Goal: Task Accomplishment & Management: Complete application form

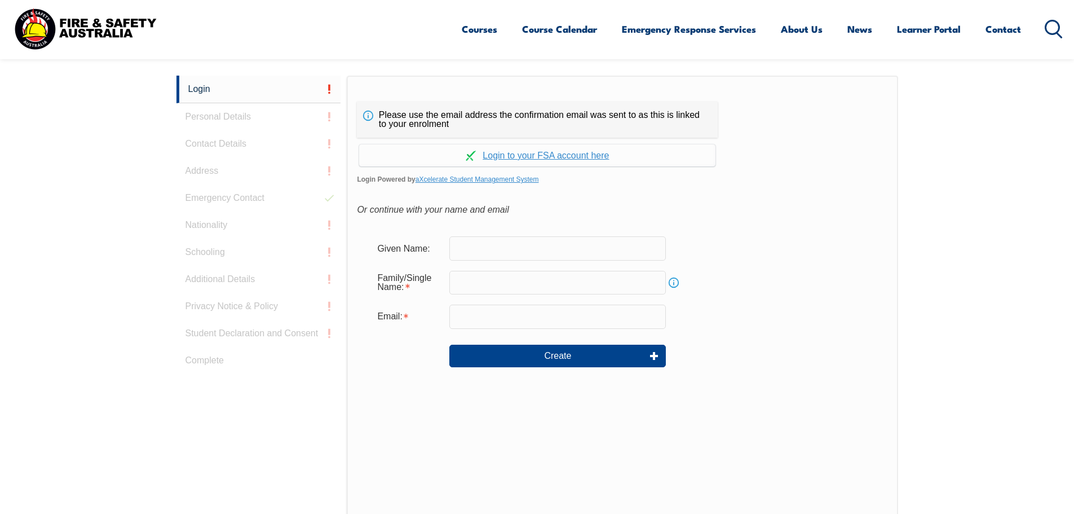
scroll to position [301, 0]
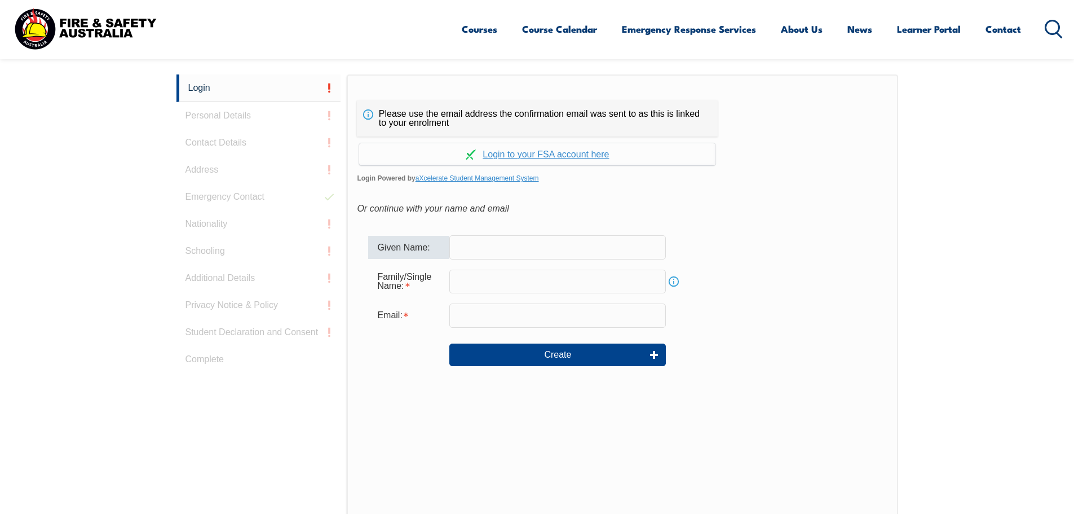
click at [484, 250] on input "text" at bounding box center [557, 247] width 217 height 24
type input "Steven"
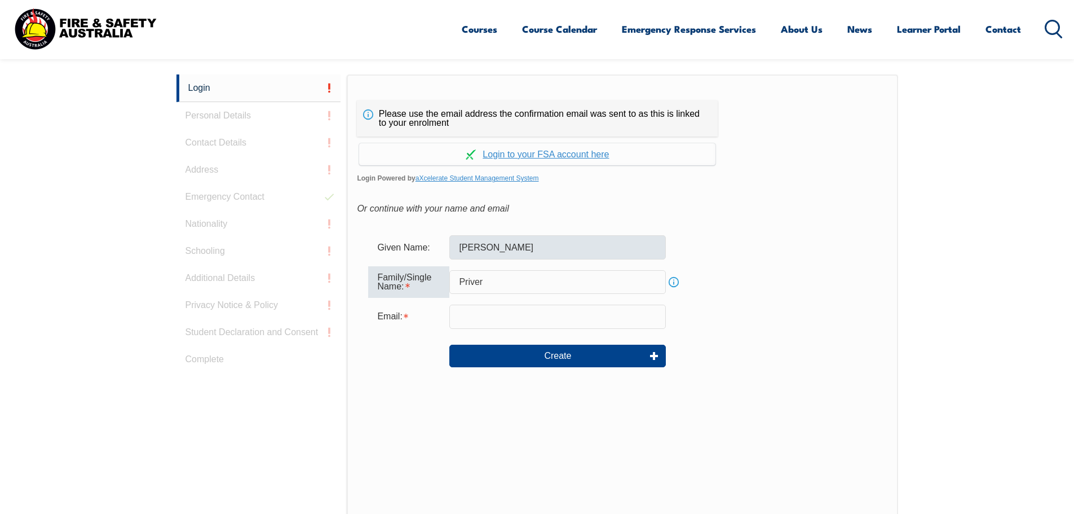
type input "Priver"
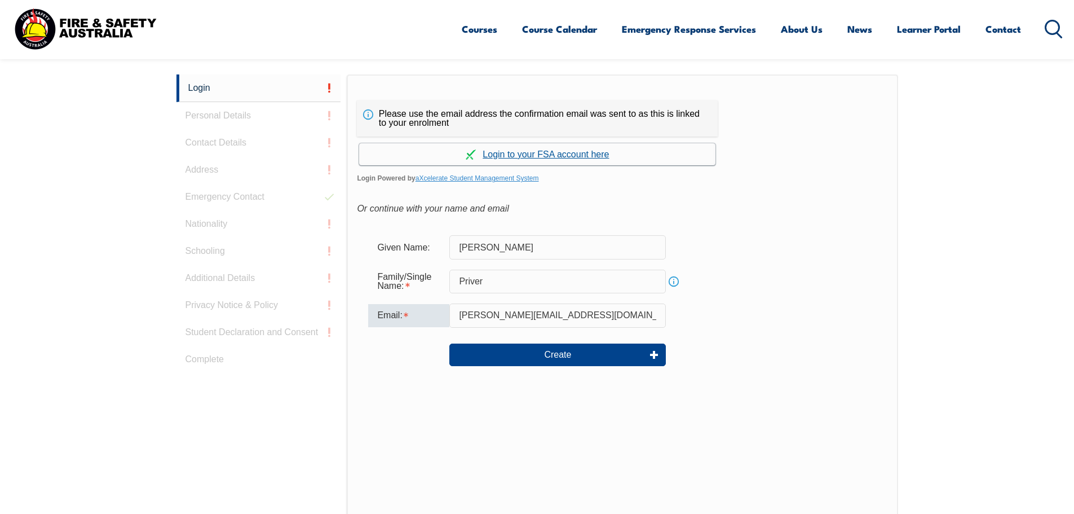
type input "steven.priver@rmit.edu.au"
click at [563, 153] on link "Continue with aXcelerate" at bounding box center [537, 154] width 356 height 22
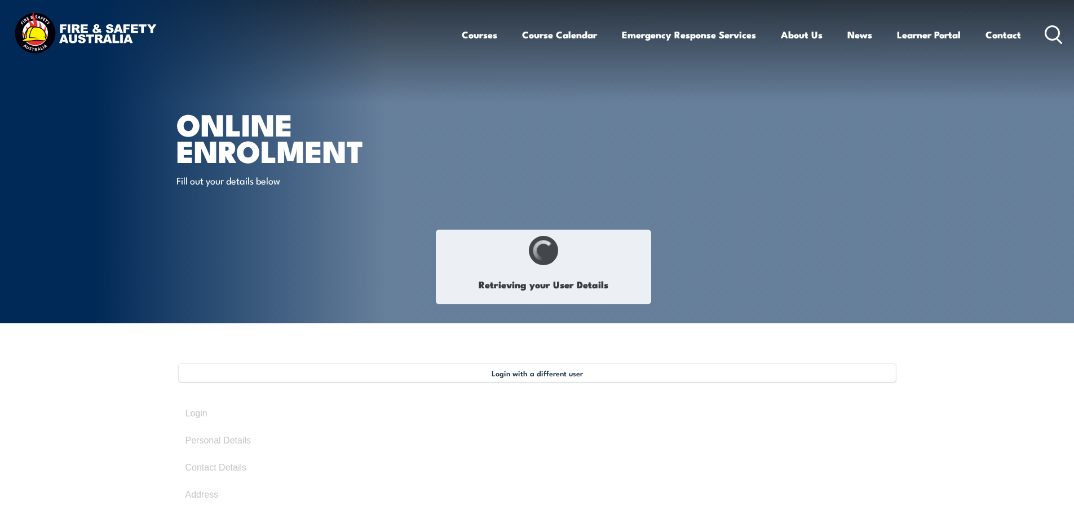
type input "[PERSON_NAME]"
type input "Priver"
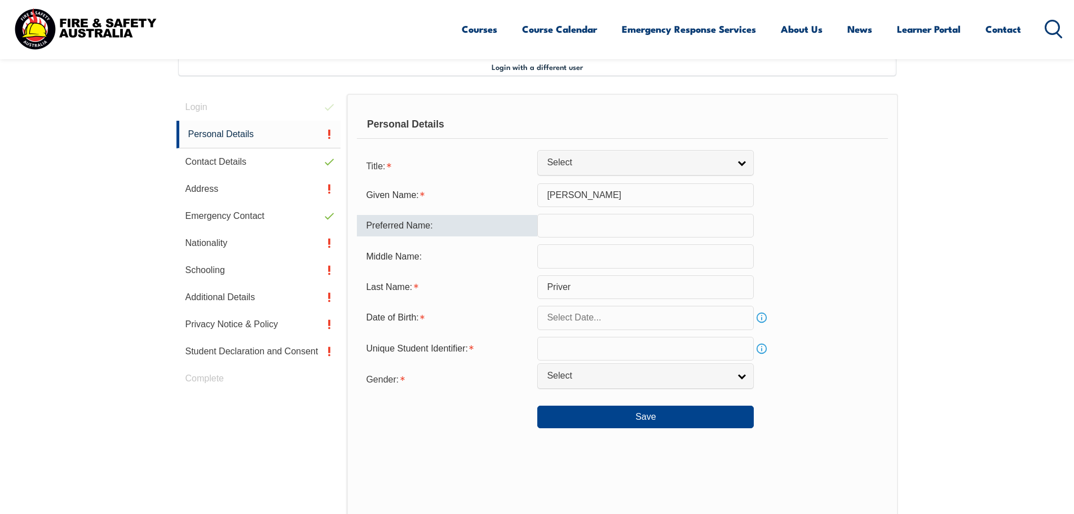
scroll to position [307, 0]
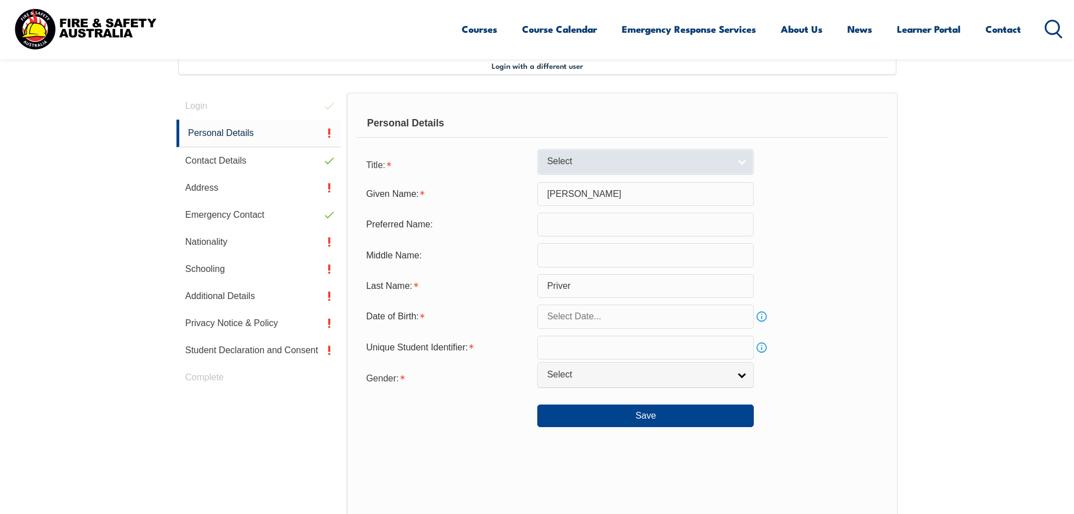
click at [568, 165] on span "Select" at bounding box center [638, 162] width 183 height 12
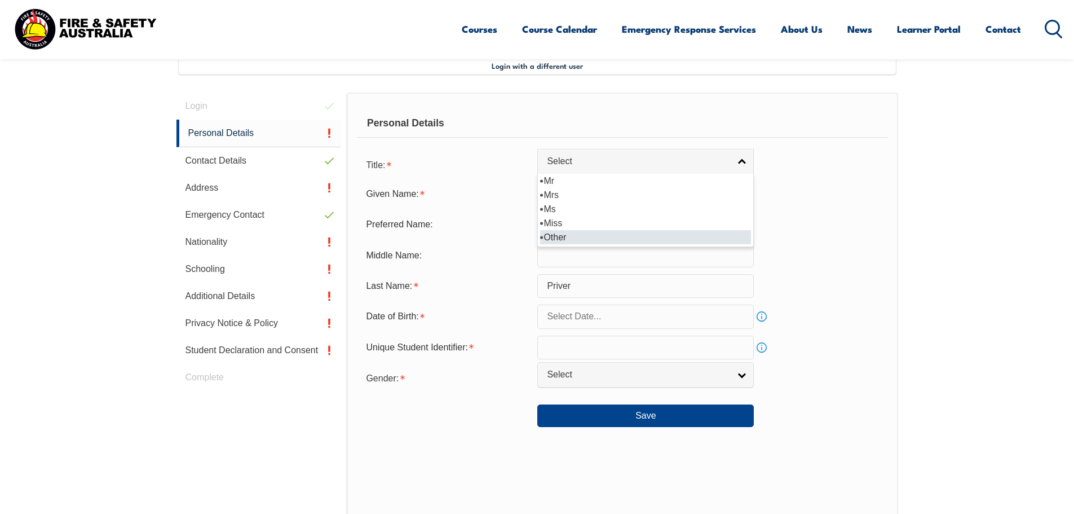
click at [554, 236] on li "Other" at bounding box center [645, 237] width 211 height 14
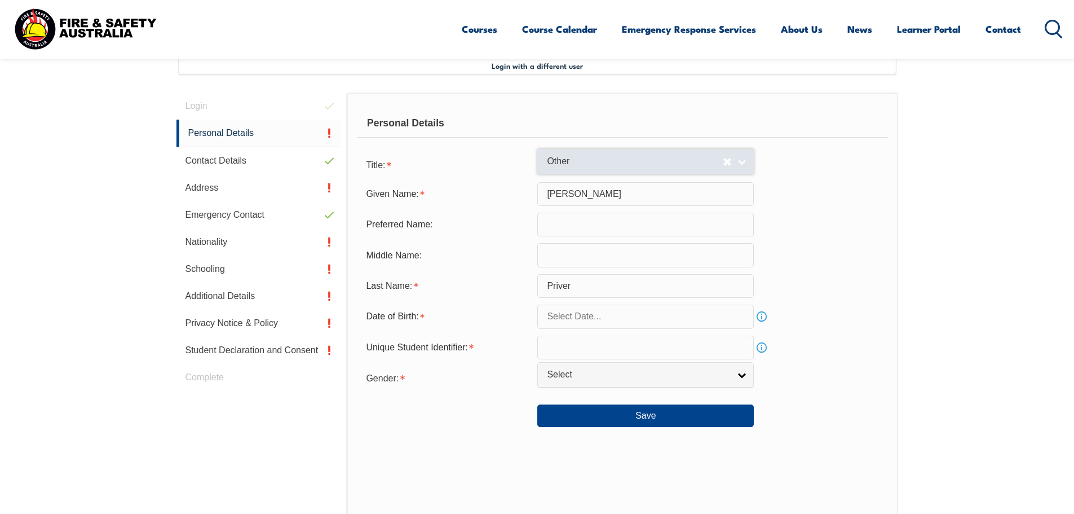
click at [573, 167] on span "Other" at bounding box center [635, 162] width 176 height 12
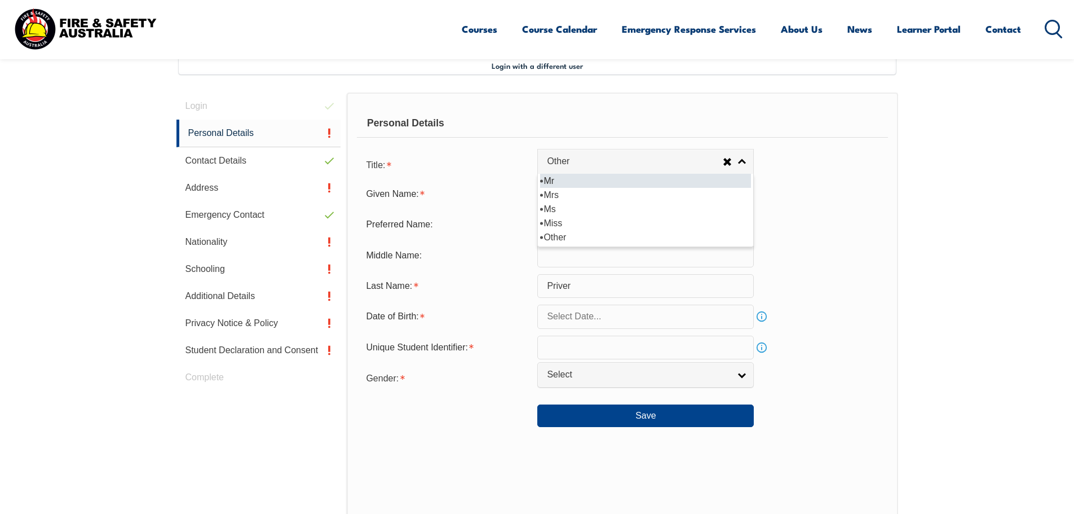
click at [557, 186] on li "Mr" at bounding box center [645, 181] width 211 height 14
select select "Mr"
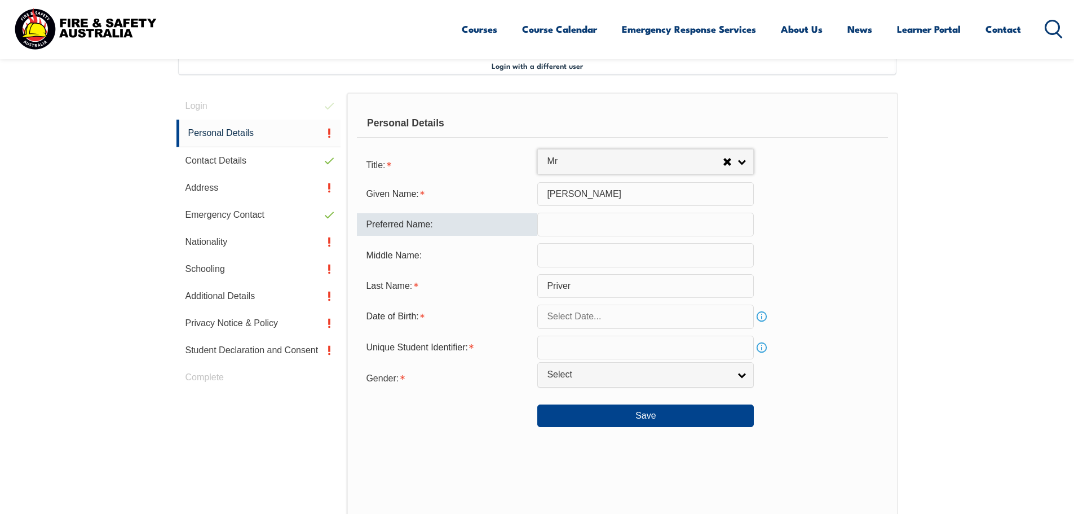
click at [578, 223] on input "text" at bounding box center [645, 225] width 217 height 24
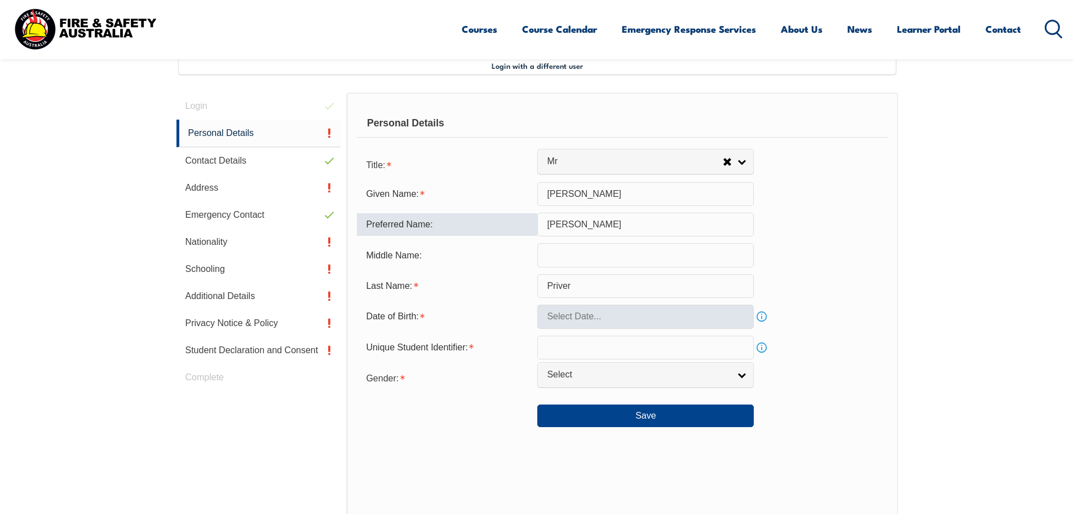
type input "Steve"
click at [578, 321] on input "text" at bounding box center [645, 316] width 217 height 24
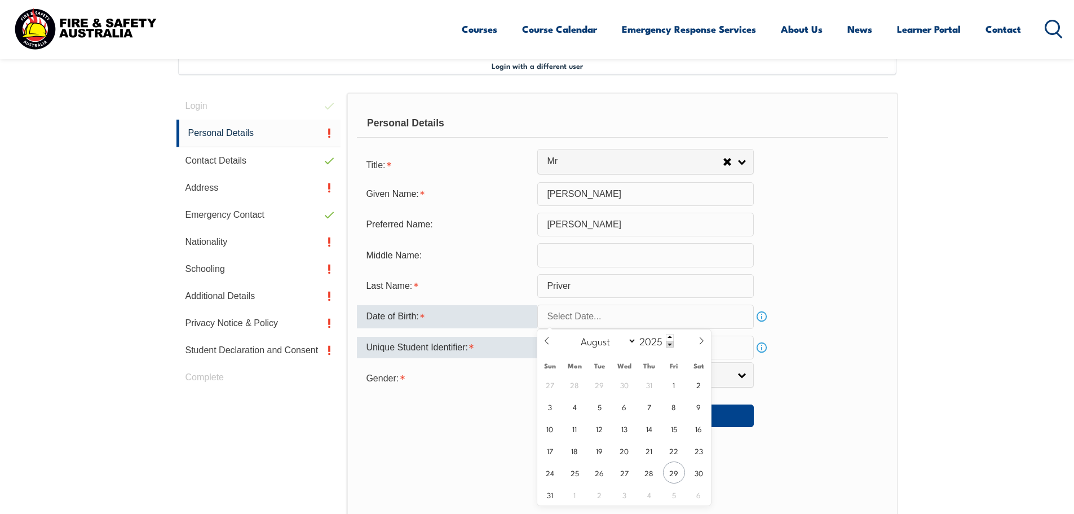
click at [478, 341] on div "Unique Student Identifier:" at bounding box center [447, 347] width 180 height 21
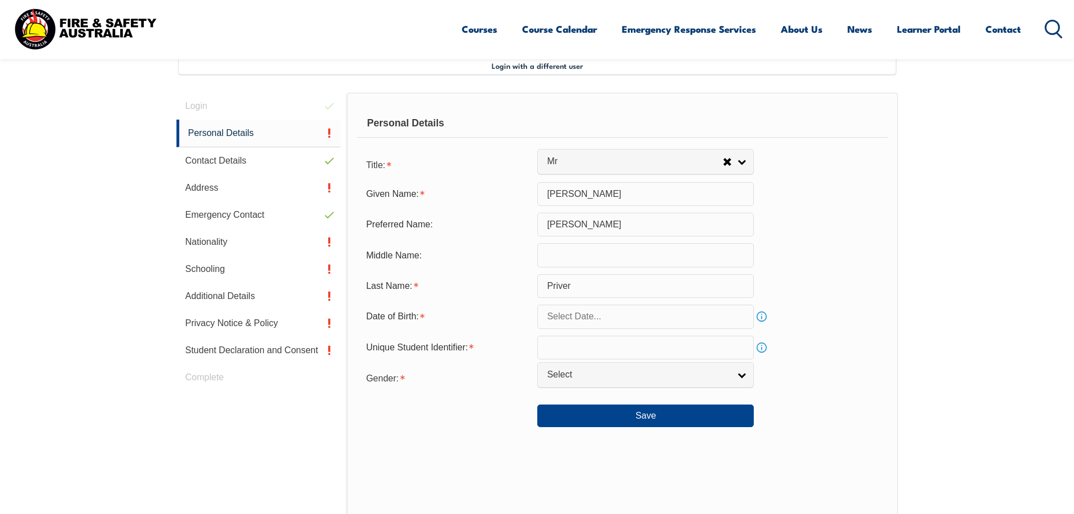
click at [761, 349] on link "Info" at bounding box center [762, 347] width 16 height 16
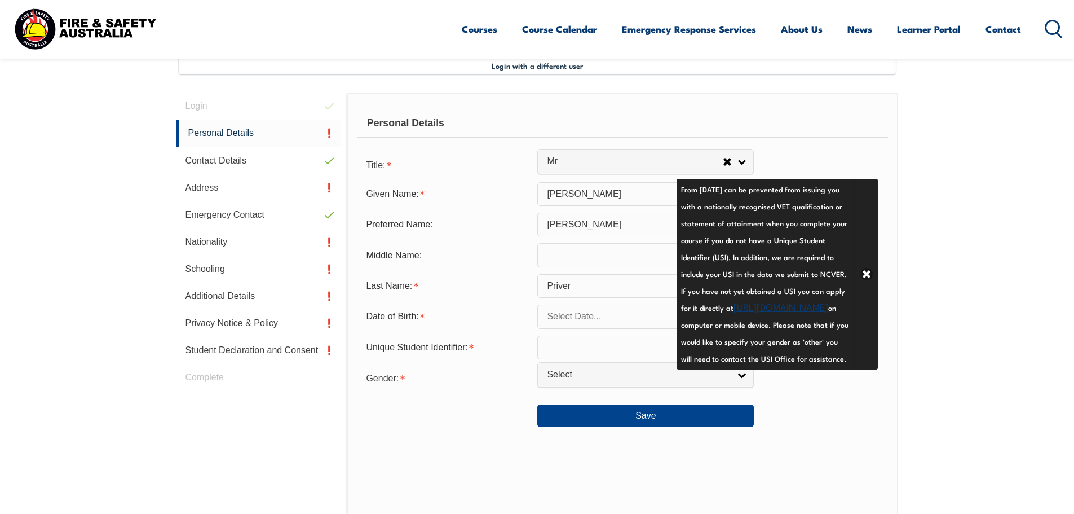
click at [787, 313] on link "https://www.usi.gov.au/your-usi/create-usi" at bounding box center [781, 306] width 95 height 14
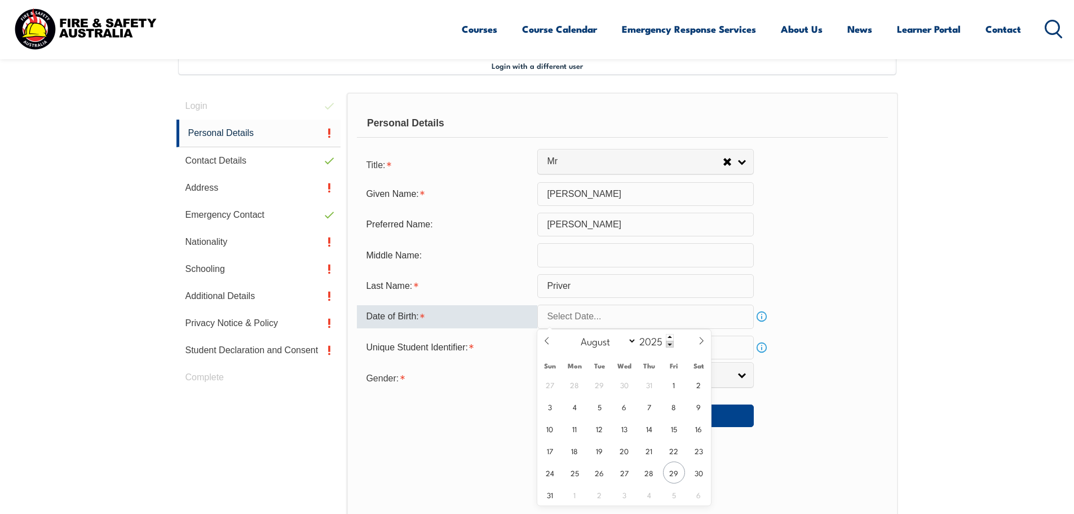
click at [593, 320] on input "text" at bounding box center [645, 316] width 217 height 24
click at [669, 343] on span at bounding box center [670, 344] width 8 height 7
click at [670, 346] on span at bounding box center [670, 344] width 8 height 7
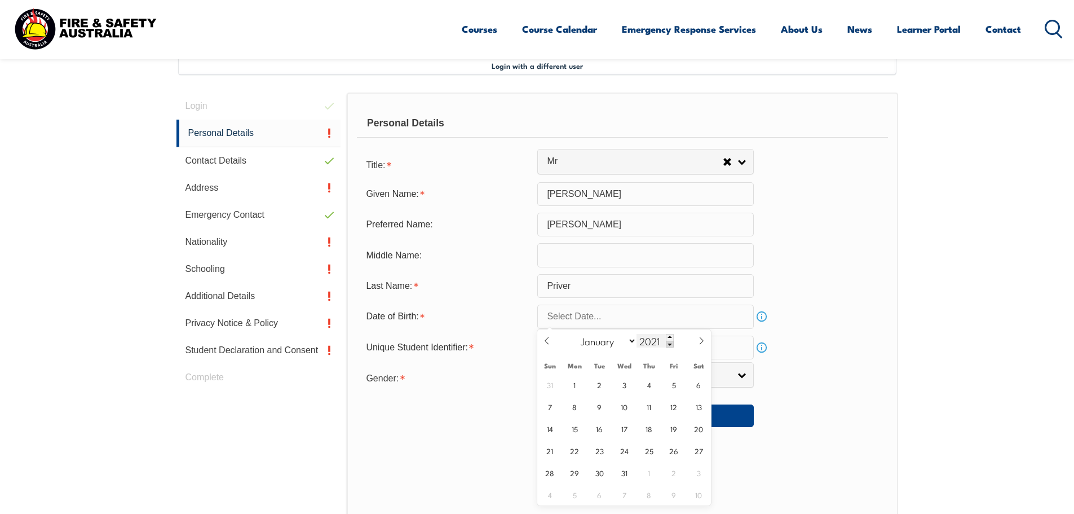
click at [670, 346] on span at bounding box center [670, 344] width 8 height 7
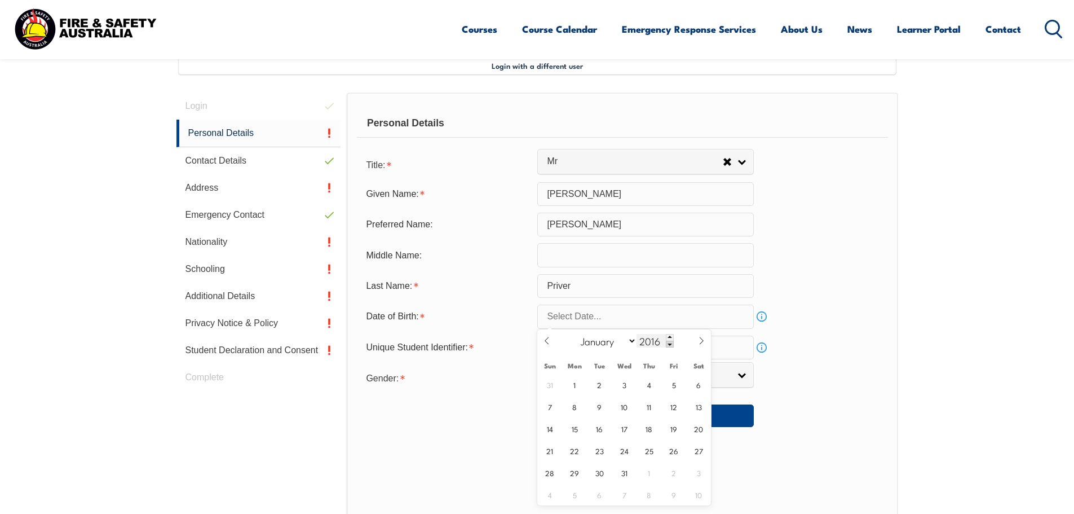
click at [670, 346] on span at bounding box center [670, 344] width 8 height 7
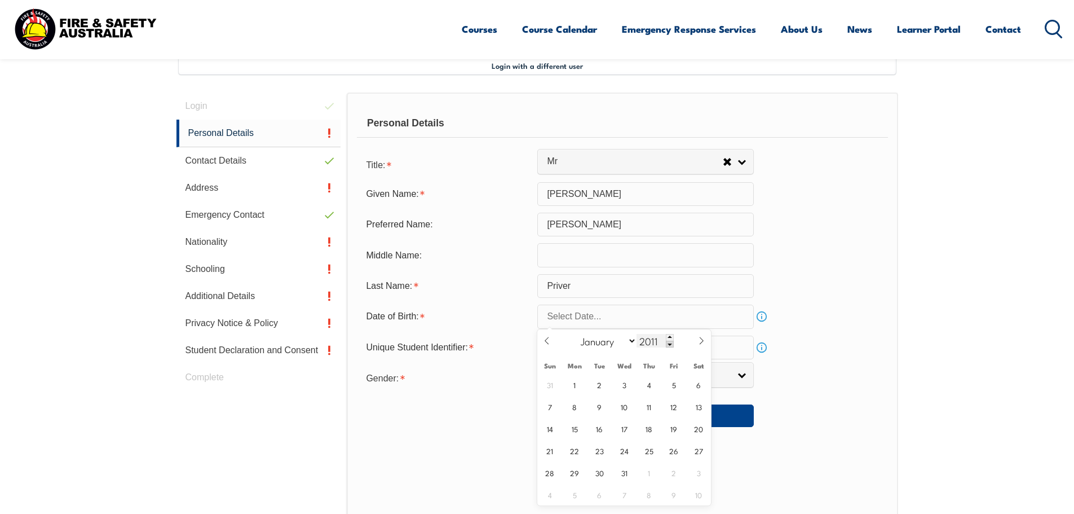
click at [670, 346] on span at bounding box center [670, 344] width 8 height 7
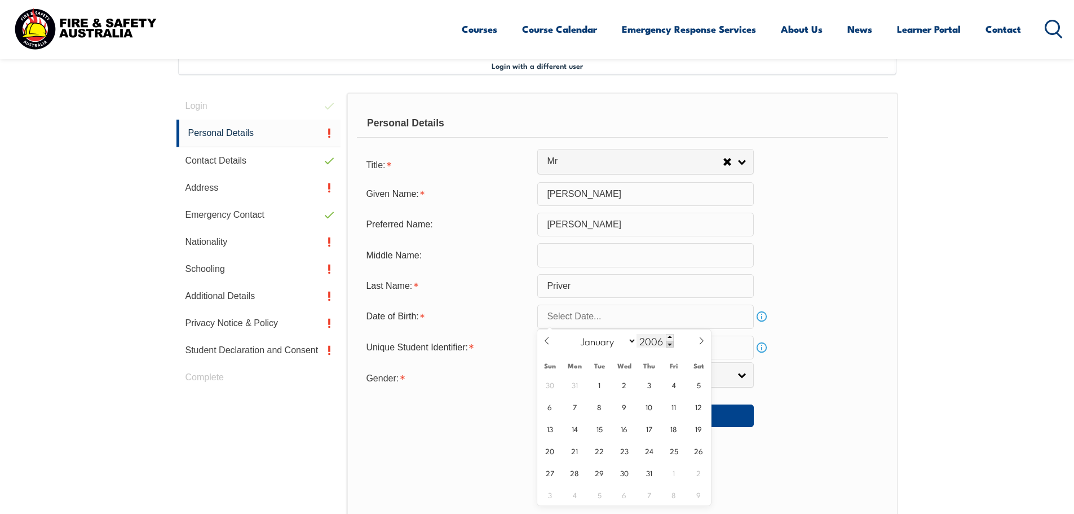
click at [670, 346] on span at bounding box center [670, 344] width 8 height 7
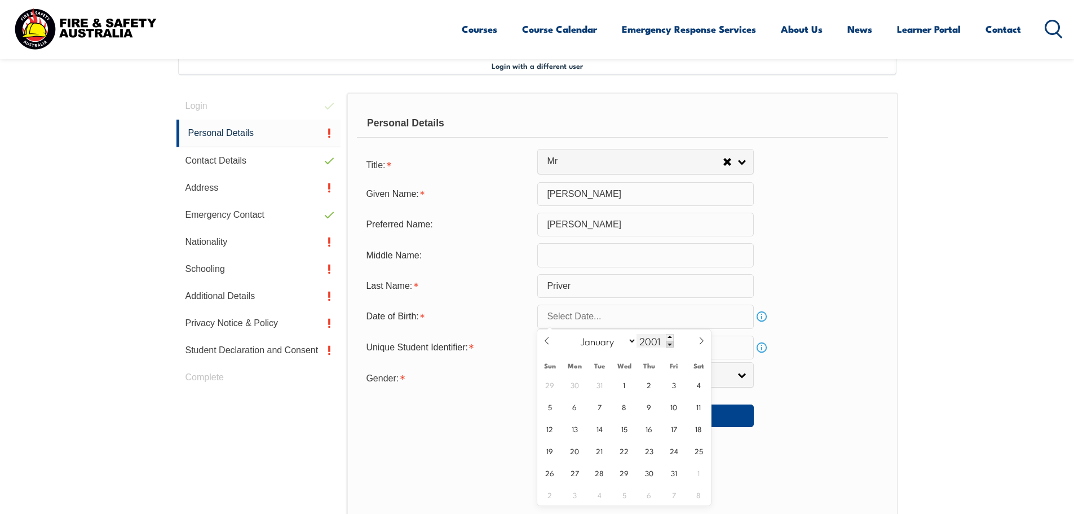
click at [670, 346] on span at bounding box center [670, 344] width 8 height 7
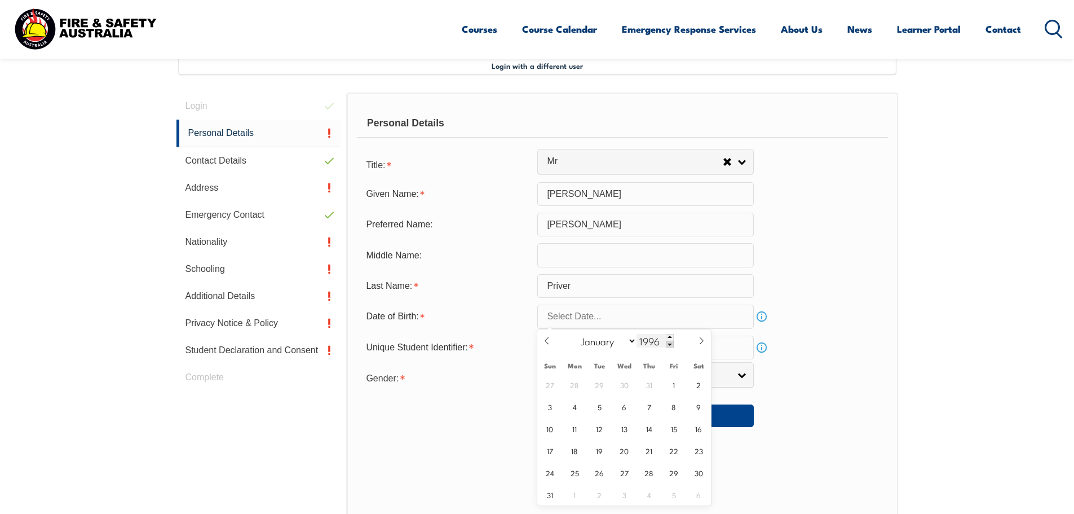
click at [670, 346] on span at bounding box center [670, 344] width 8 height 7
drag, startPoint x: 660, startPoint y: 341, endPoint x: 631, endPoint y: 339, distance: 29.4
click at [631, 339] on div "January February March April May June July August September October November De…" at bounding box center [624, 340] width 130 height 23
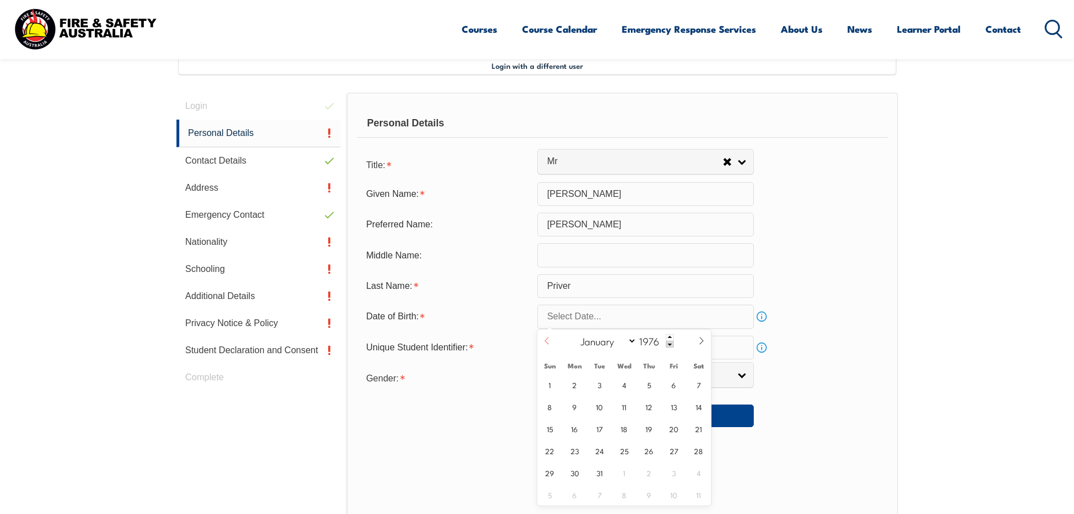
type input "1976"
click at [548, 342] on icon at bounding box center [547, 341] width 8 height 8
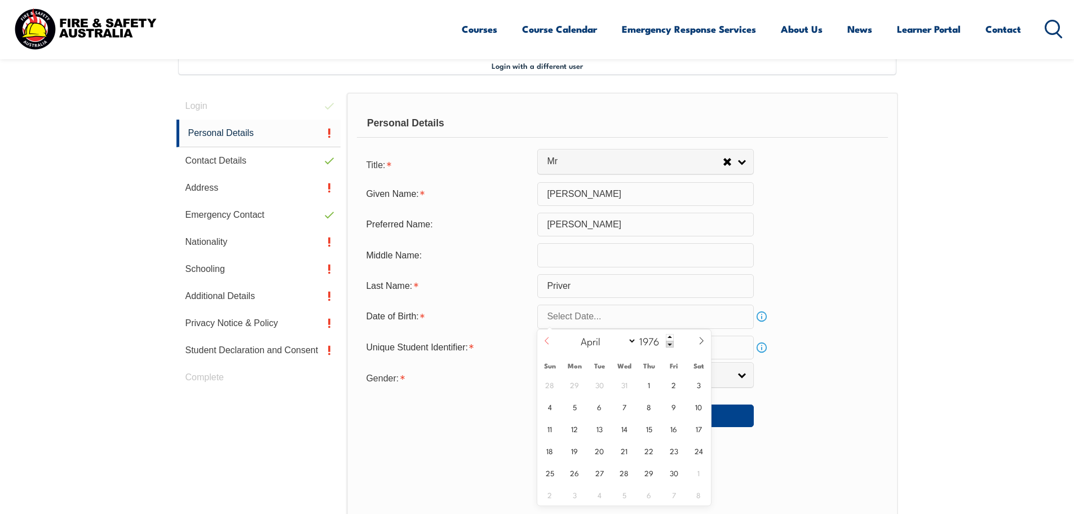
click at [548, 342] on icon at bounding box center [547, 341] width 8 height 8
click at [703, 339] on icon at bounding box center [702, 340] width 4 height 7
select select "3"
click at [599, 428] on span "13" at bounding box center [600, 428] width 22 height 22
type input "April 13, 1976"
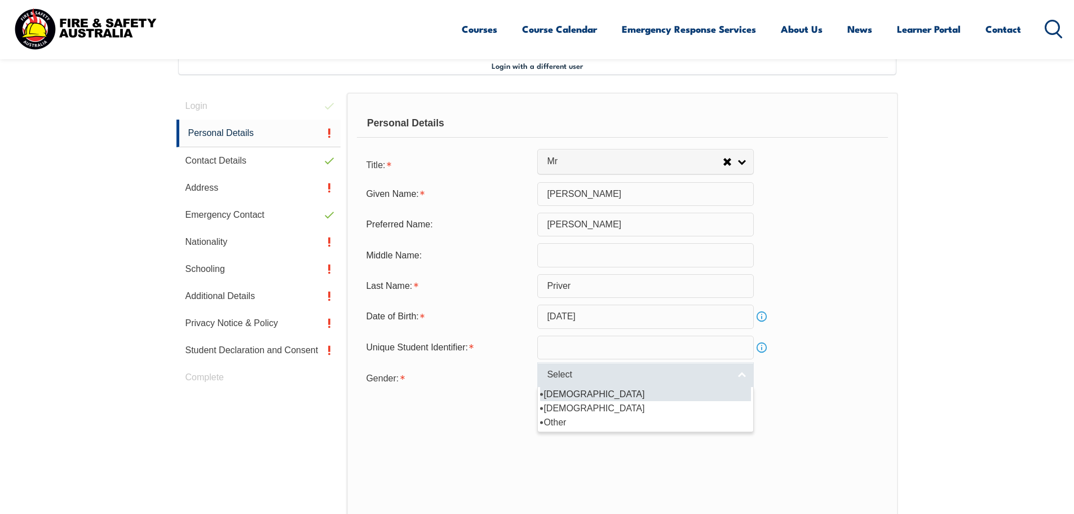
click at [568, 377] on span "Select" at bounding box center [638, 375] width 183 height 12
click at [547, 393] on li "Male" at bounding box center [645, 394] width 211 height 14
select select "M"
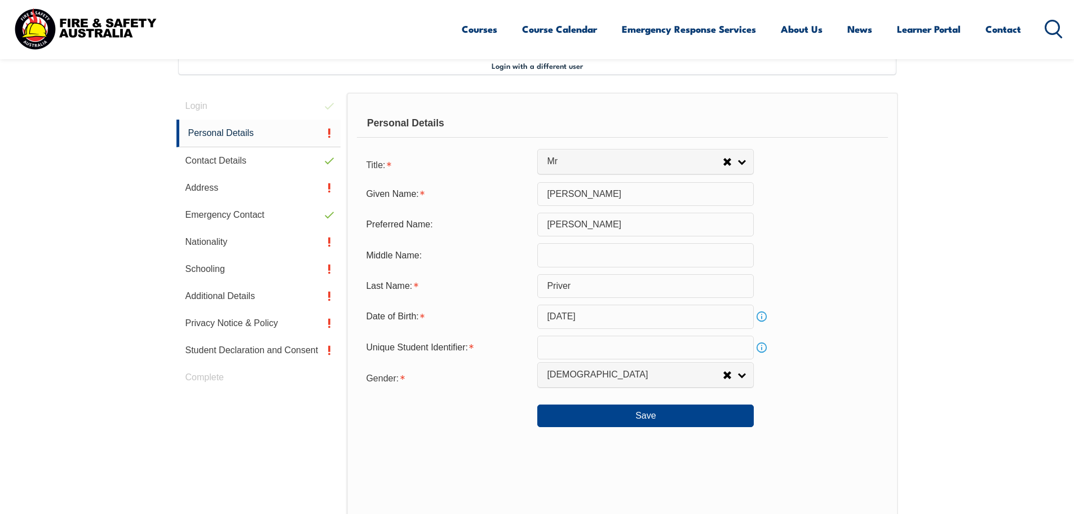
click at [585, 351] on input "text" at bounding box center [645, 347] width 217 height 24
paste input "KQ6WVFELNE"
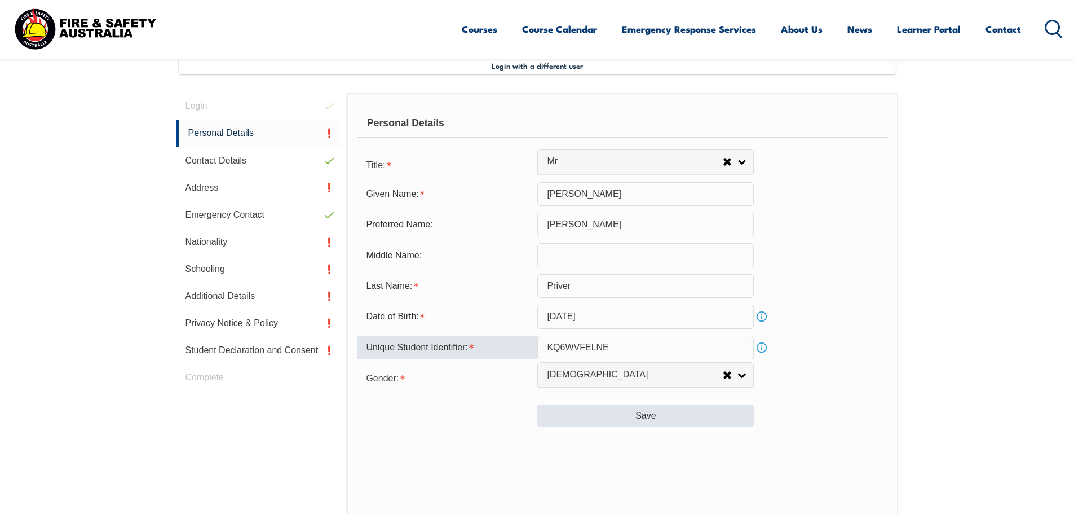
type input "KQ6WVFELNE"
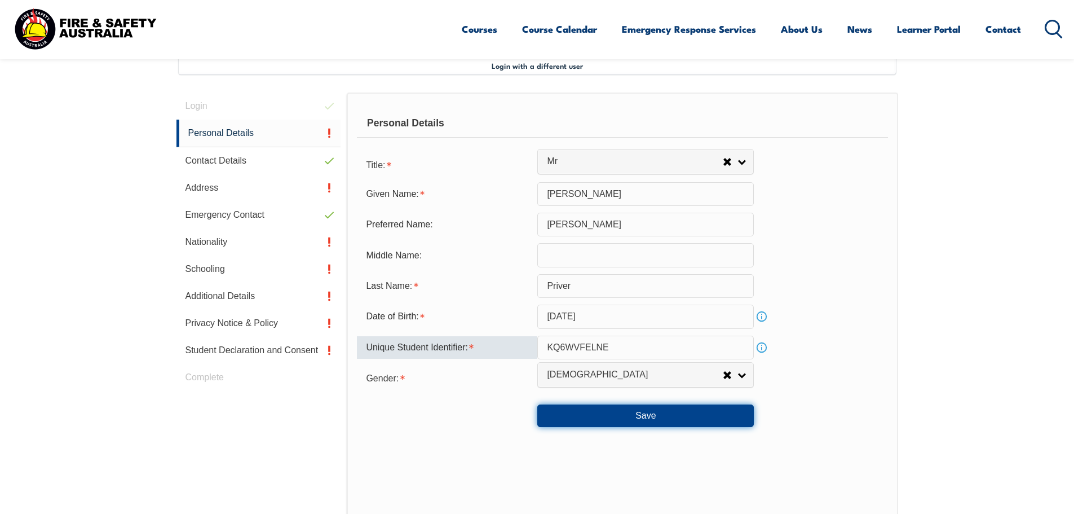
click at [647, 414] on button "Save" at bounding box center [645, 415] width 217 height 23
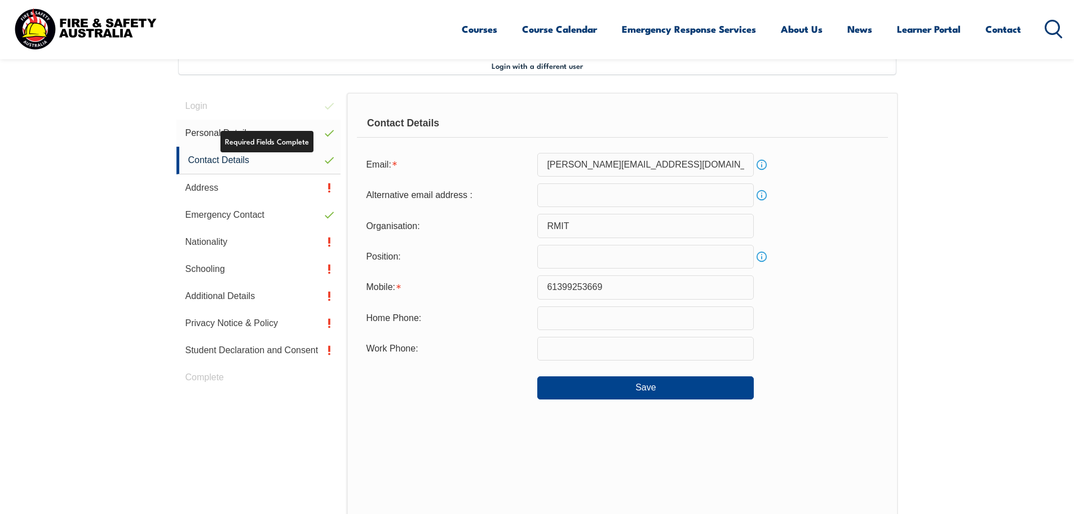
click at [208, 134] on link "Personal Details" at bounding box center [258, 133] width 165 height 27
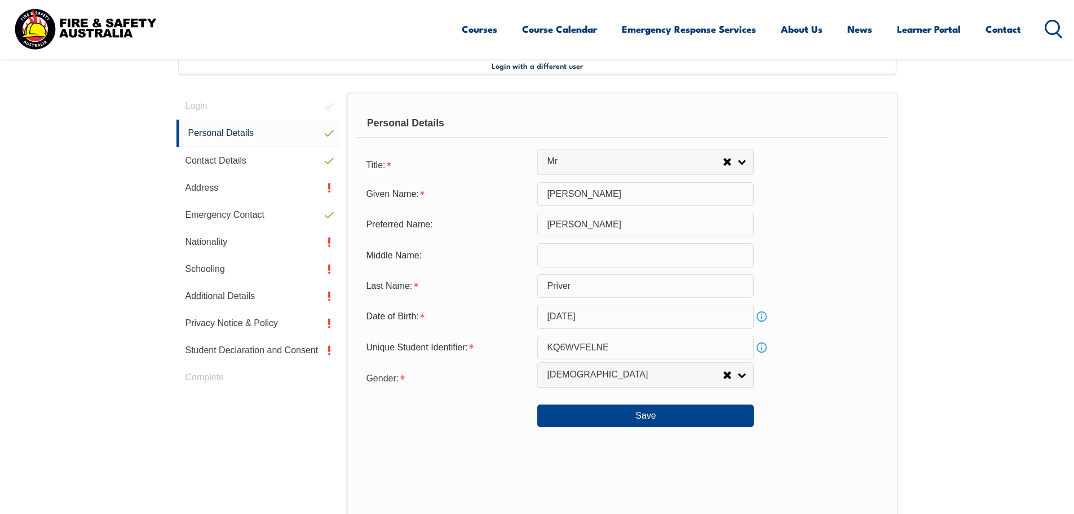
click at [205, 104] on div "Login Personal Details Contact Details Address Emergency Contact Nationality Sc…" at bounding box center [261, 385] width 171 height 586
click at [213, 158] on link "Contact Details" at bounding box center [258, 160] width 165 height 27
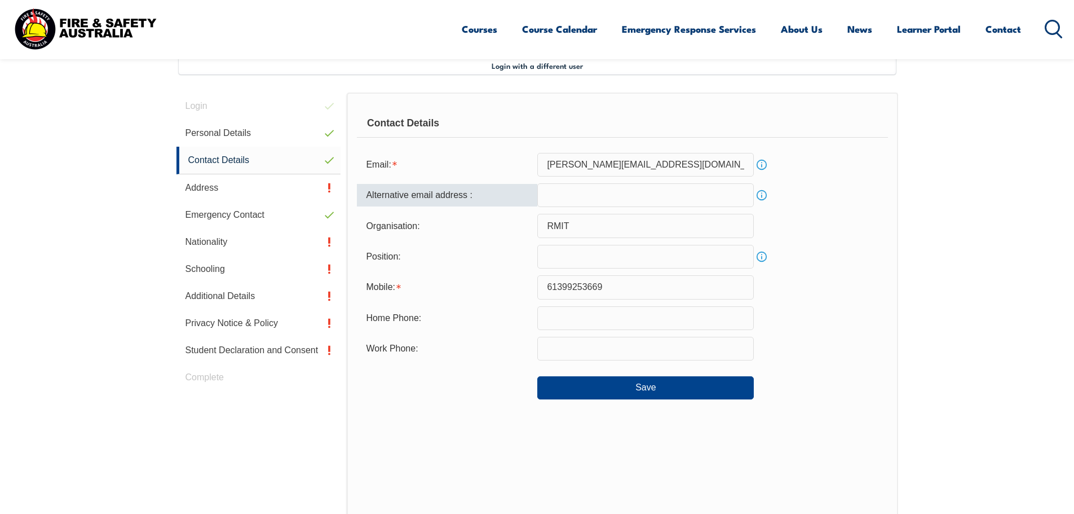
click at [578, 191] on input "email" at bounding box center [645, 195] width 217 height 24
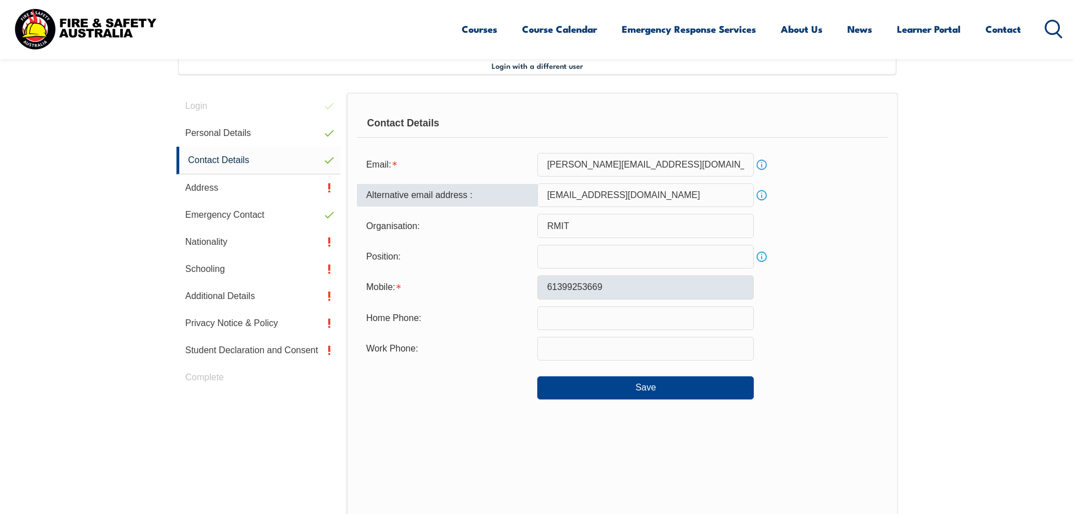
type input "s_priver@yahoo.com.au"
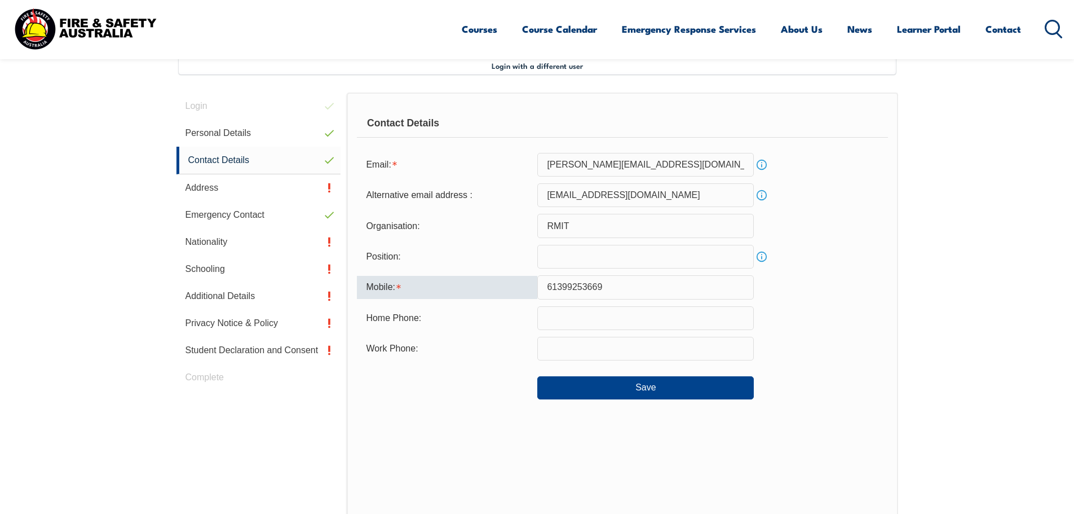
drag, startPoint x: 629, startPoint y: 293, endPoint x: 514, endPoint y: 279, distance: 116.4
click at [514, 279] on div "Mobile: 61399253669" at bounding box center [622, 287] width 531 height 24
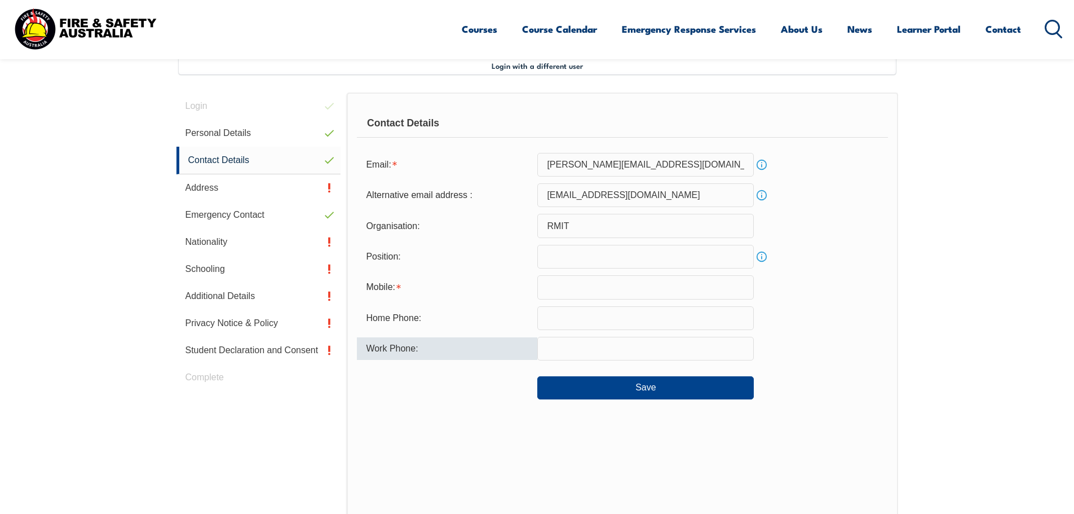
click at [564, 351] on input "text" at bounding box center [645, 349] width 217 height 24
paste input "6139925366"
type input "6139925366"
click at [567, 290] on input "text" at bounding box center [645, 287] width 217 height 24
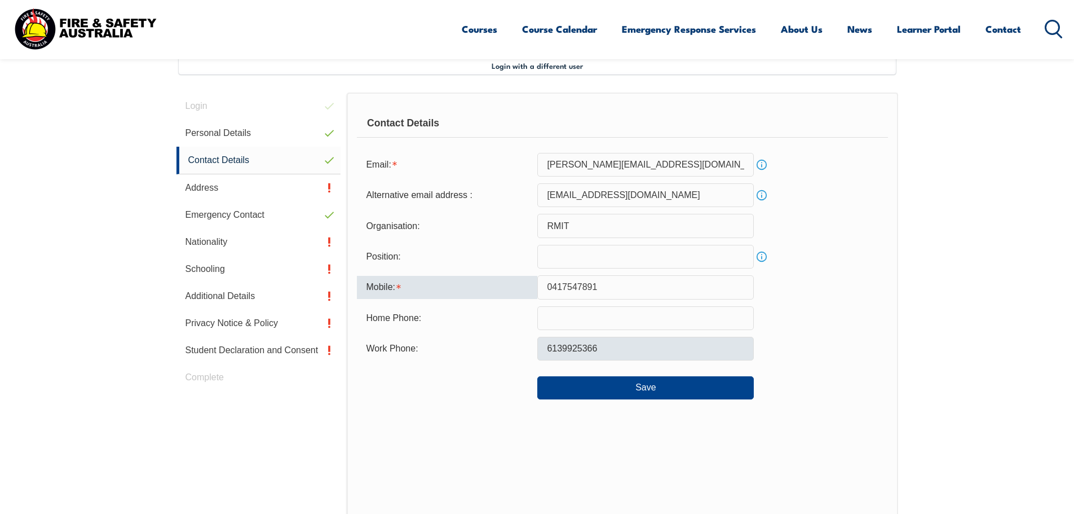
type input "0417547891"
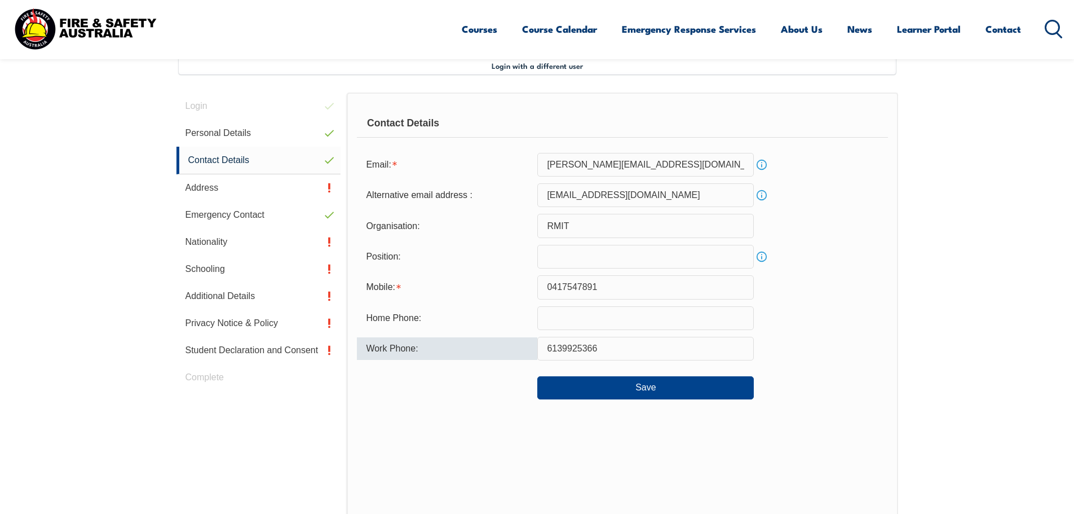
click at [601, 347] on input "6139925366" at bounding box center [645, 349] width 217 height 24
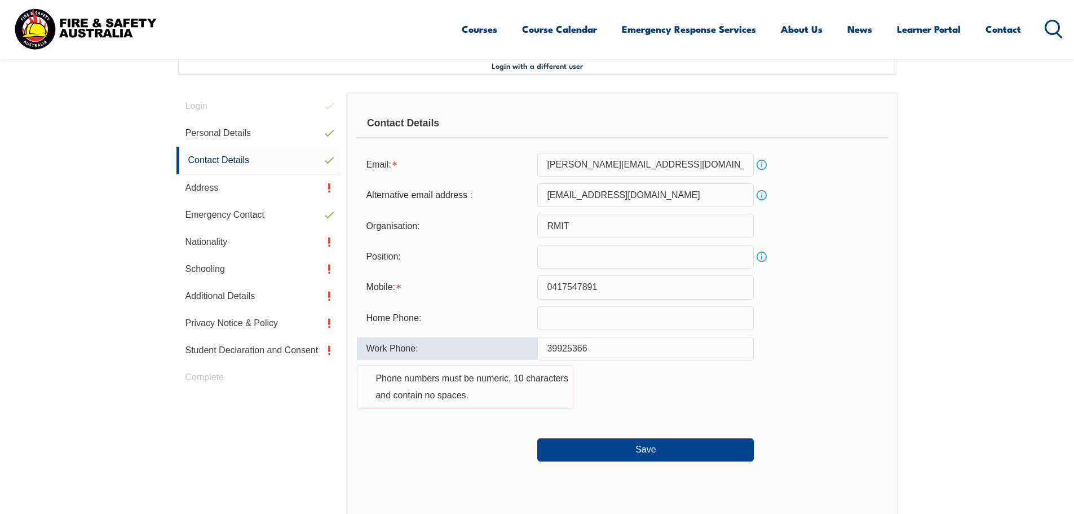
type input "6139925366"
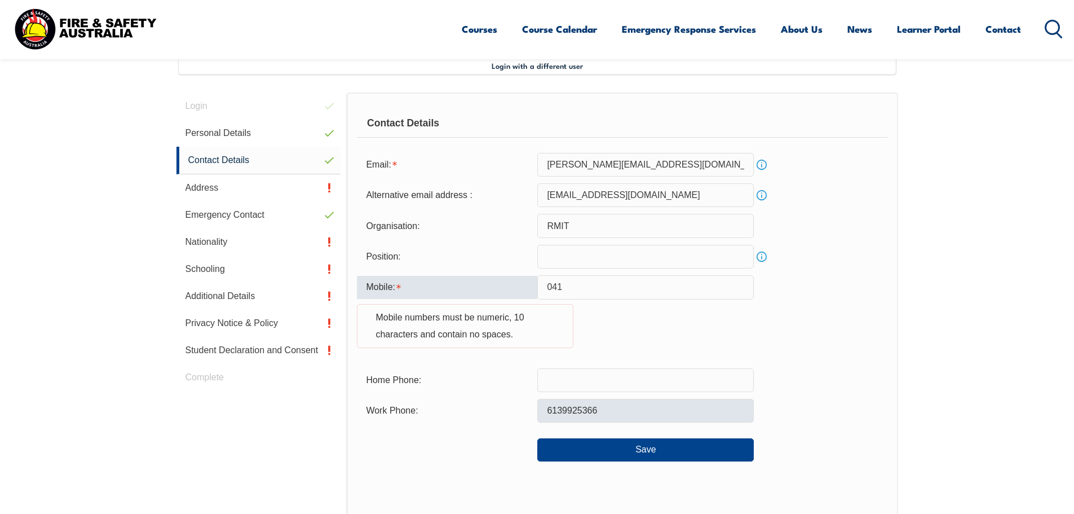
type input "04"
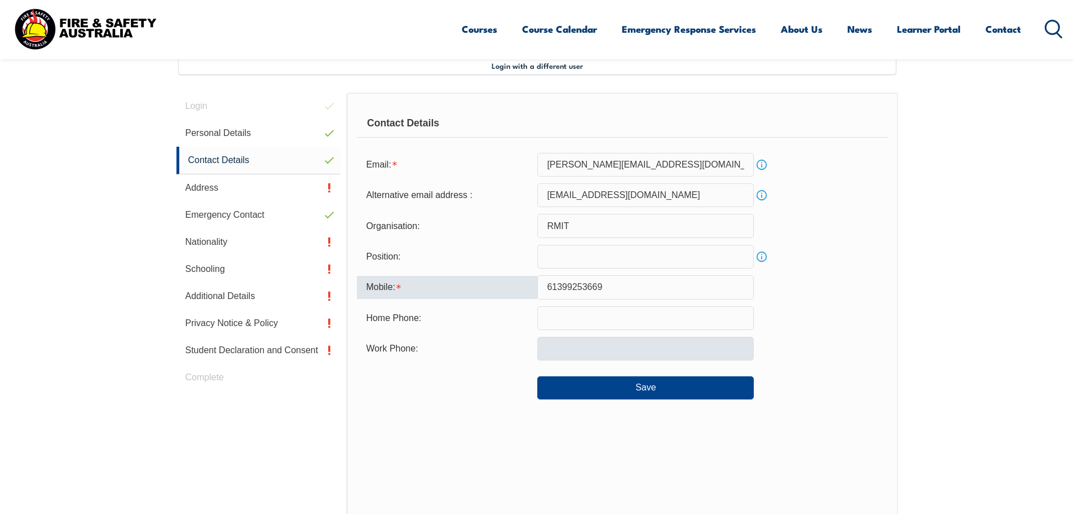
type input "61399253669"
click at [548, 353] on input "text" at bounding box center [645, 349] width 217 height 24
drag, startPoint x: 607, startPoint y: 284, endPoint x: 547, endPoint y: 284, distance: 59.8
click at [547, 284] on input "61399253669" at bounding box center [645, 287] width 217 height 24
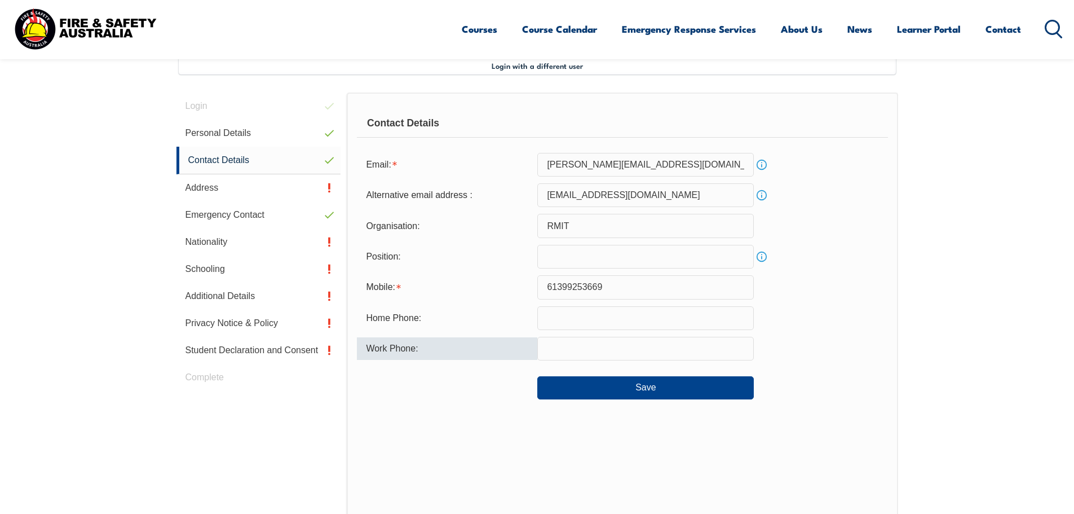
click at [579, 348] on input "text" at bounding box center [645, 349] width 217 height 24
paste input "6139925366"
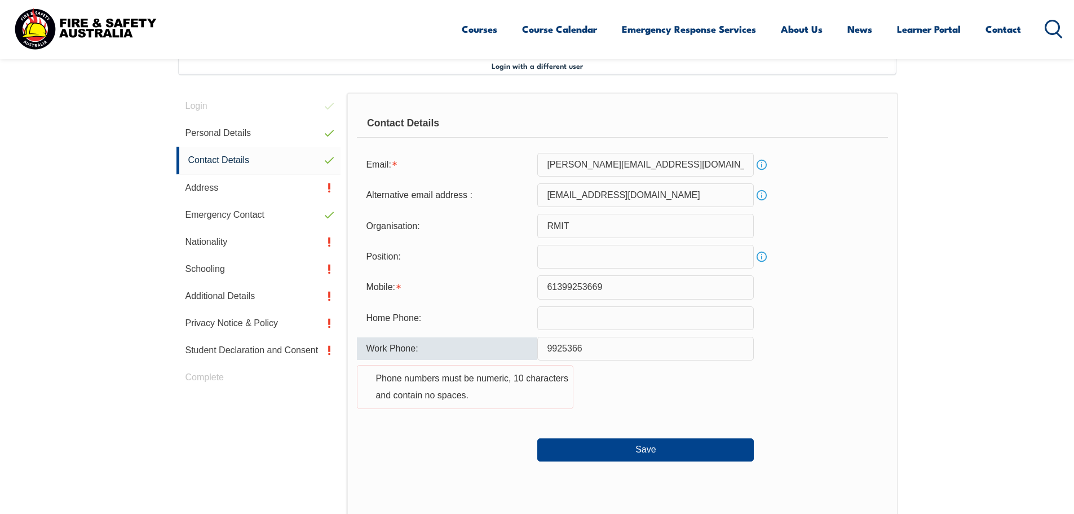
click at [609, 323] on input "text" at bounding box center [645, 318] width 217 height 24
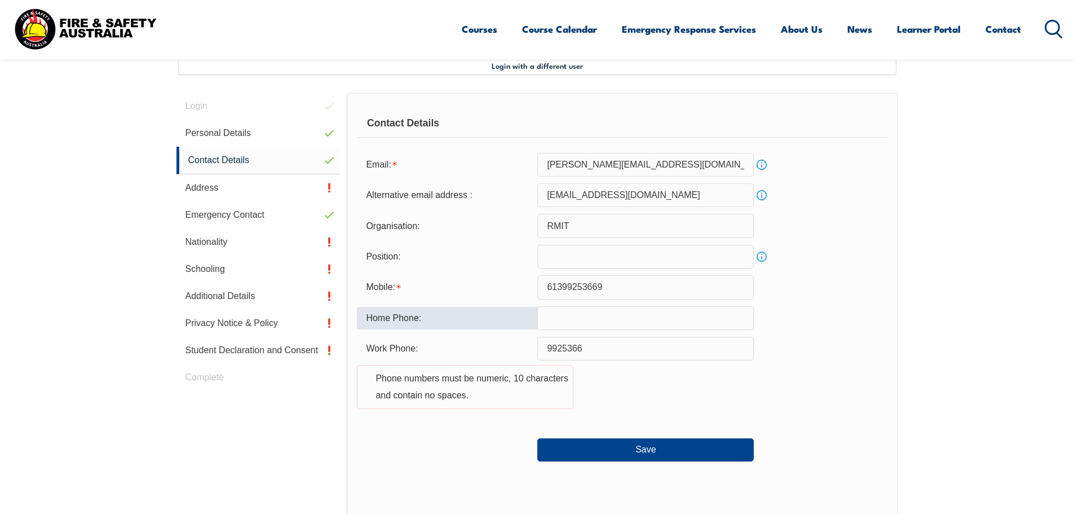
click at [590, 349] on input "9925366" at bounding box center [645, 349] width 217 height 24
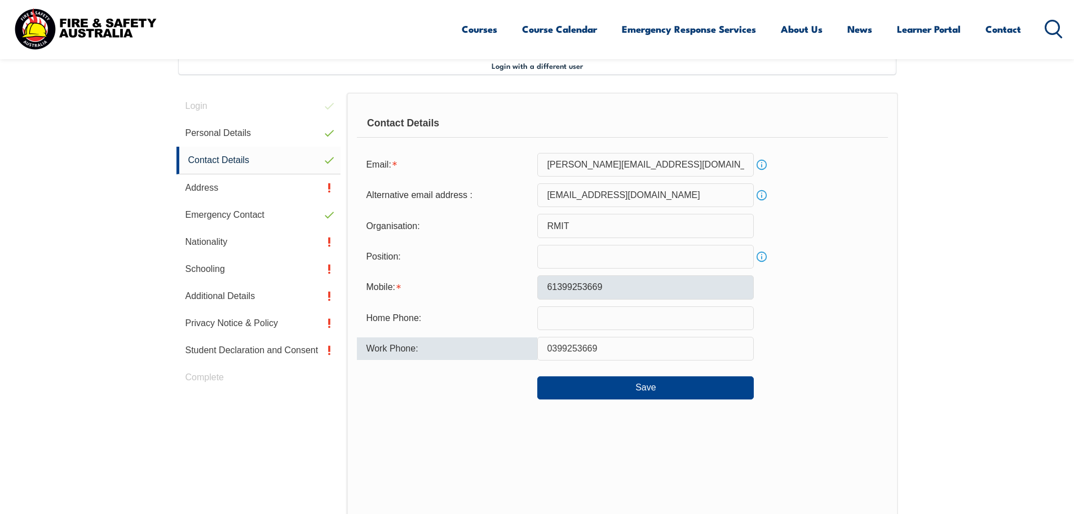
type input "0399253669"
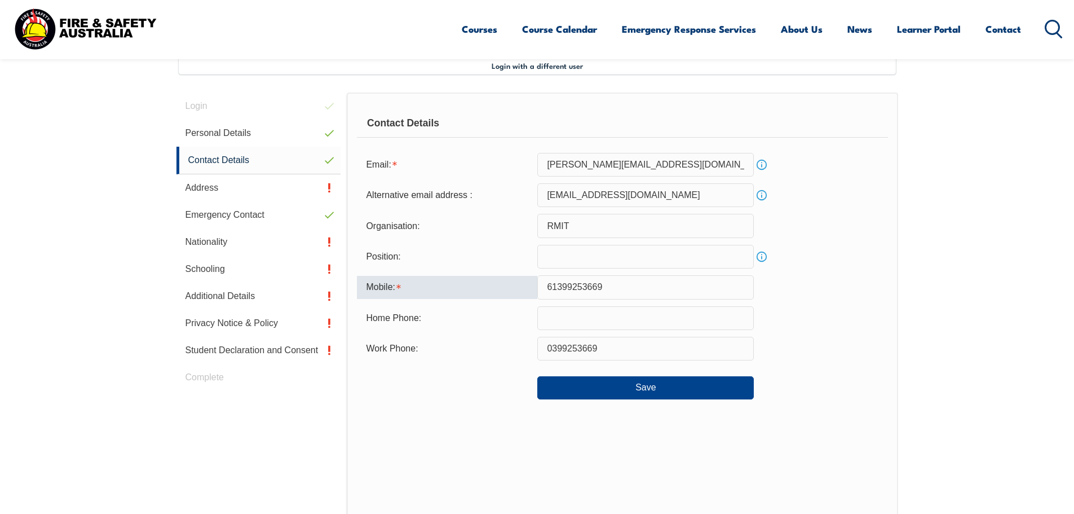
drag, startPoint x: 626, startPoint y: 287, endPoint x: 501, endPoint y: 280, distance: 125.3
click at [501, 280] on div "Mobile: 61399253669" at bounding box center [622, 287] width 531 height 24
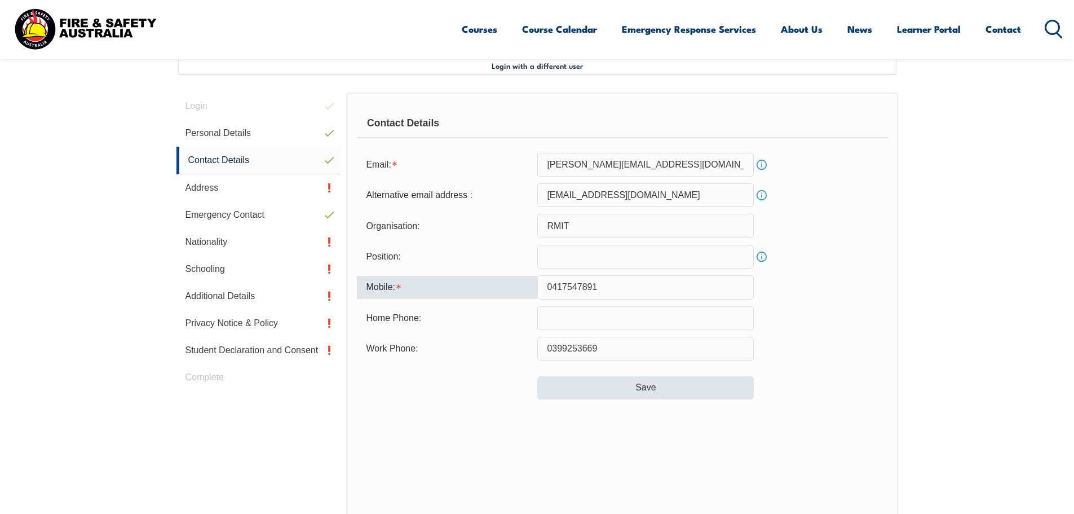
type input "0417547891"
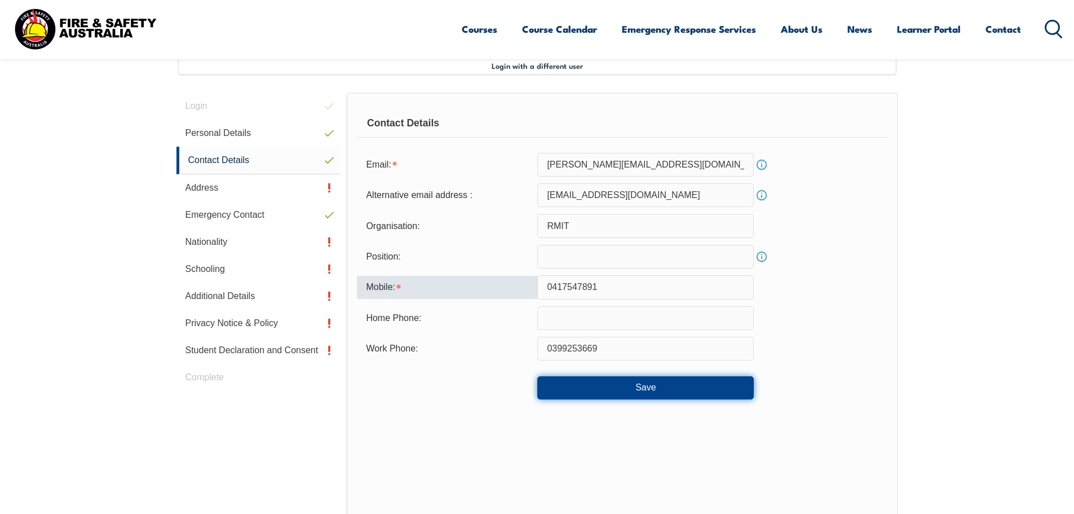
click at [659, 388] on button "Save" at bounding box center [645, 387] width 217 height 23
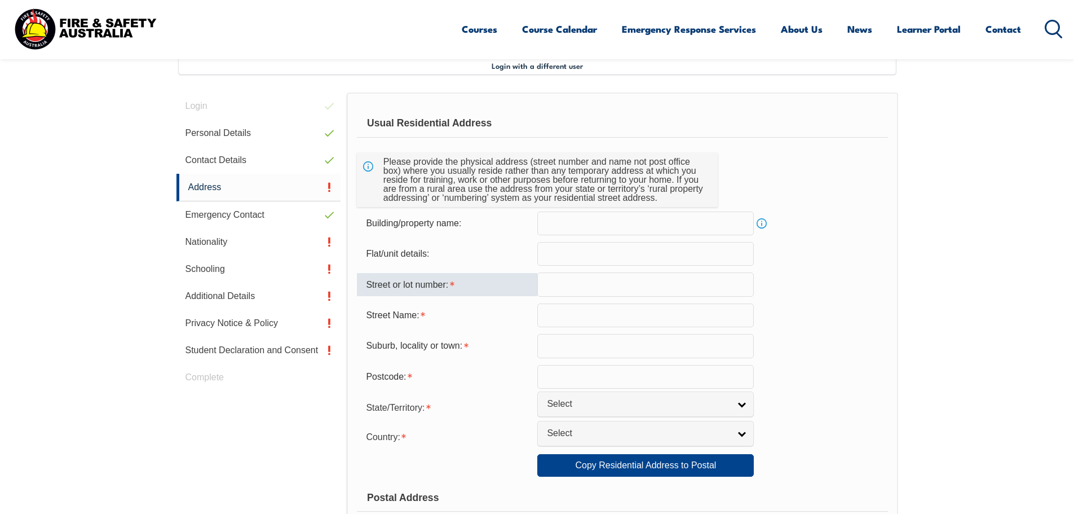
click at [563, 282] on input "text" at bounding box center [645, 284] width 217 height 24
type input "9"
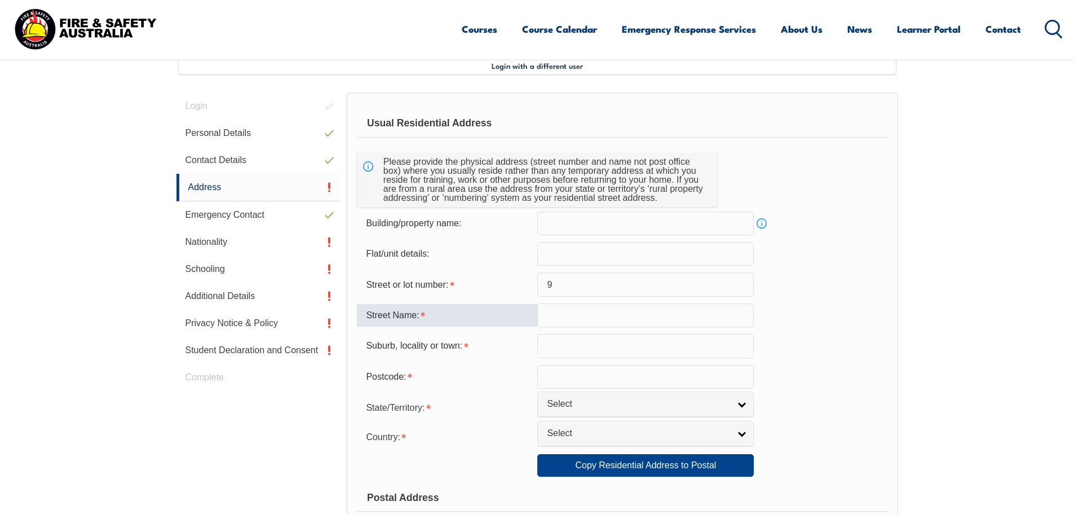
click at [547, 323] on input "text" at bounding box center [645, 315] width 217 height 24
type input "Byfield Close"
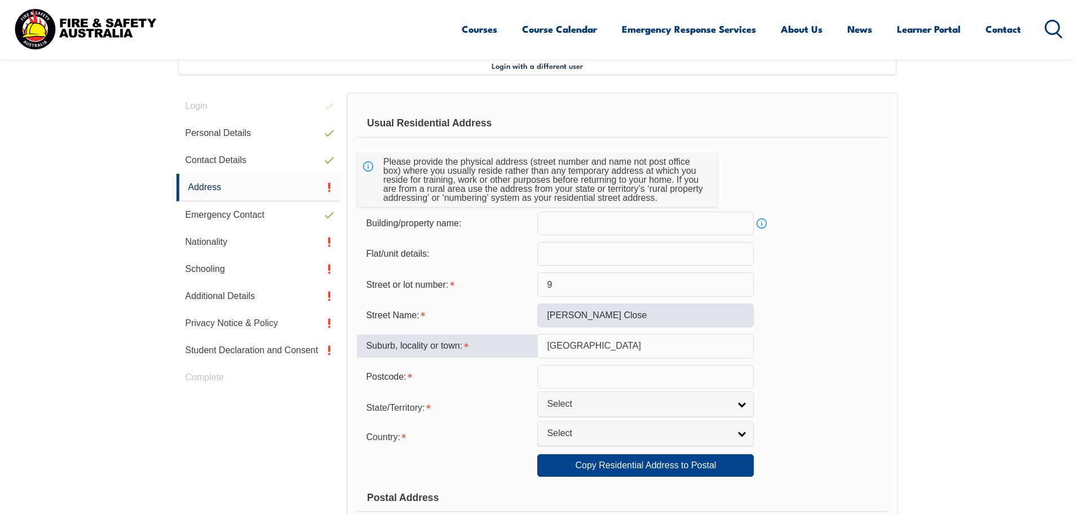
type input "Gladstone Park"
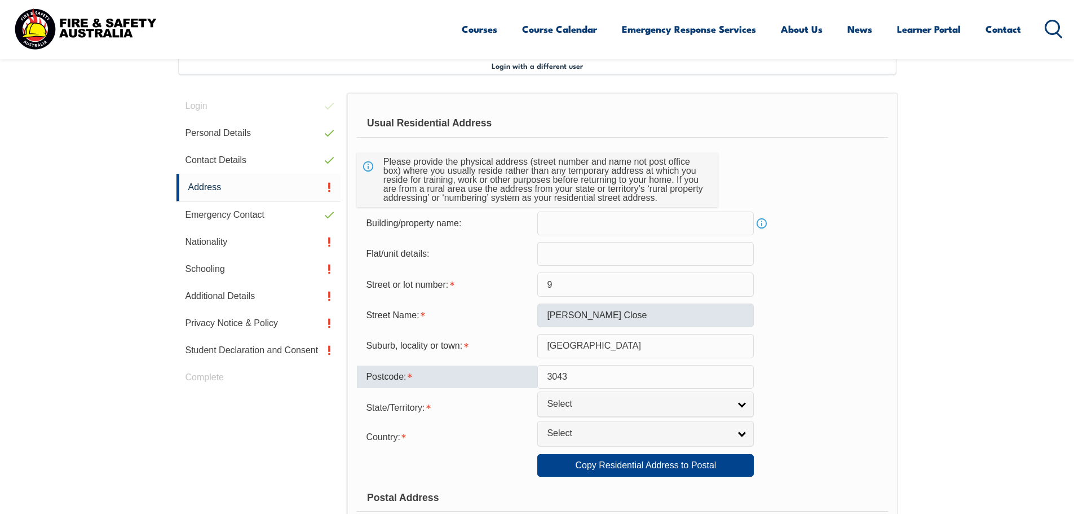
type input "3043"
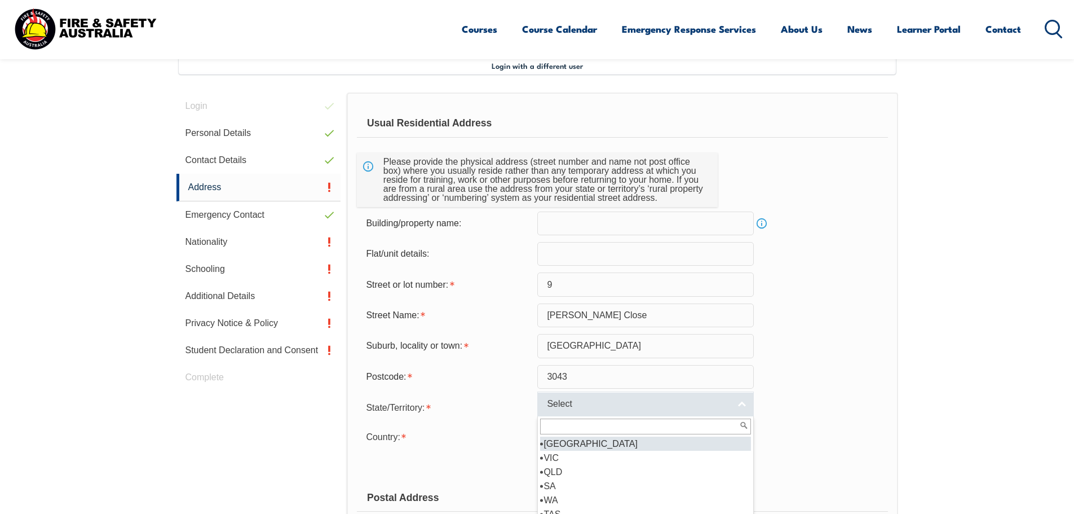
click at [739, 409] on link "Select" at bounding box center [645, 403] width 217 height 25
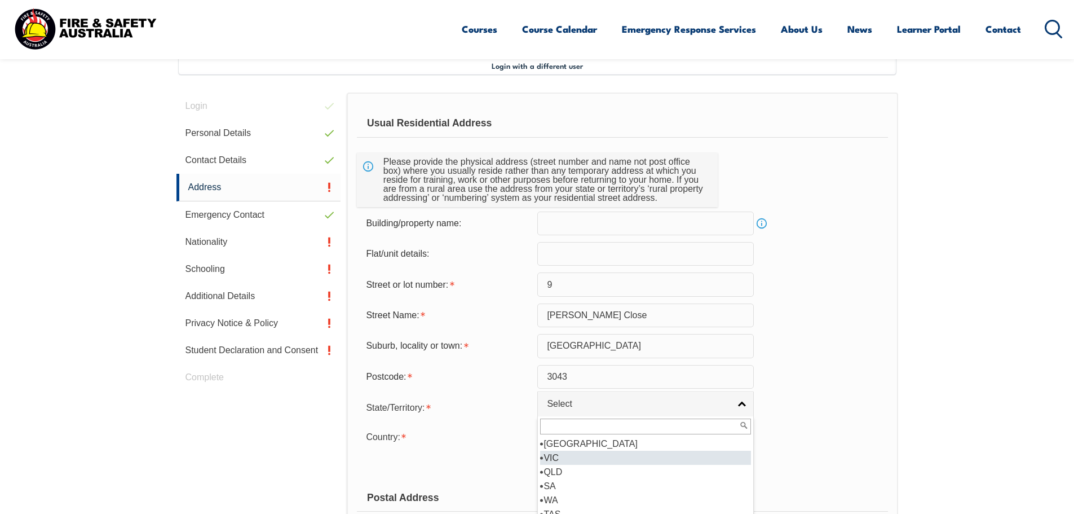
click at [556, 454] on li "VIC" at bounding box center [645, 457] width 211 height 14
select select "VIC"
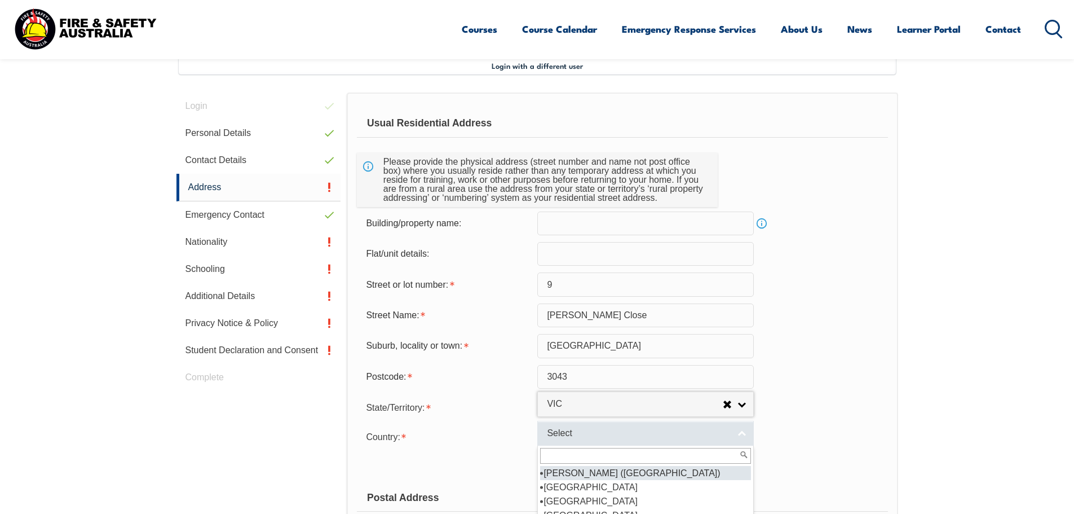
click at [568, 438] on span "Select" at bounding box center [638, 433] width 183 height 12
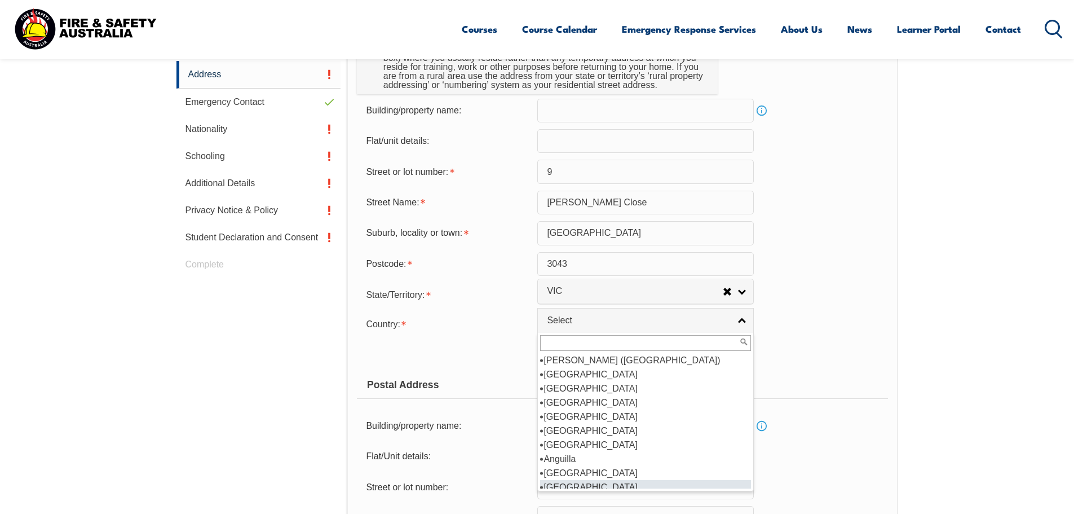
scroll to position [113, 0]
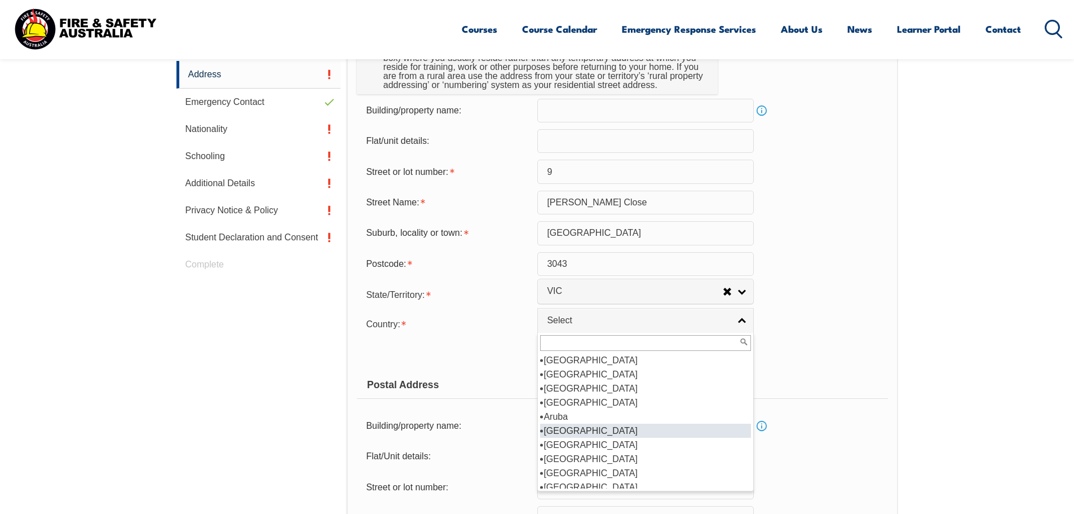
click at [571, 429] on li "Australia" at bounding box center [645, 430] width 211 height 14
select select "1101"
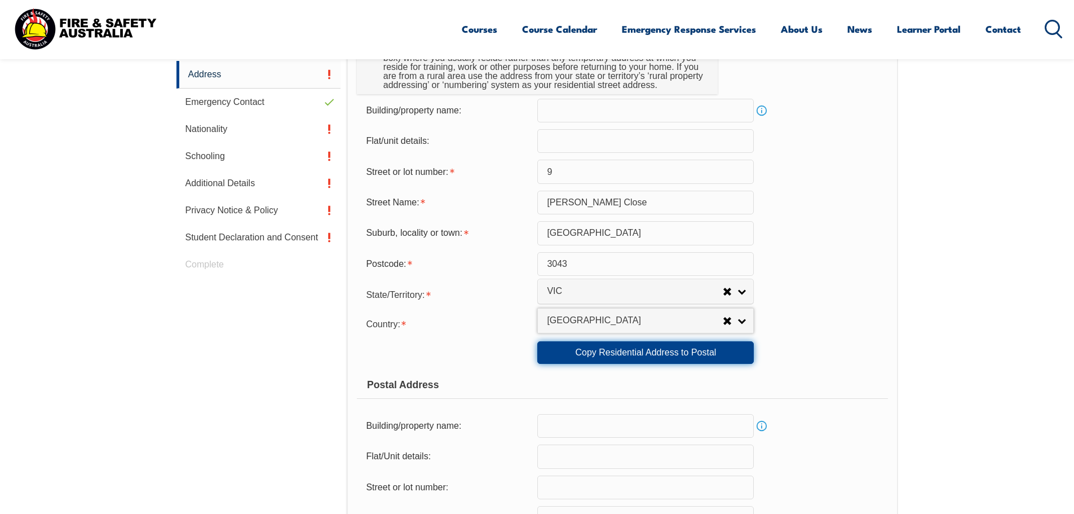
click at [613, 353] on link "Copy Residential Address to Postal" at bounding box center [645, 352] width 217 height 23
type input "9"
type input "Byfield Close"
type input "Gladstone Park"
select select "VIC"
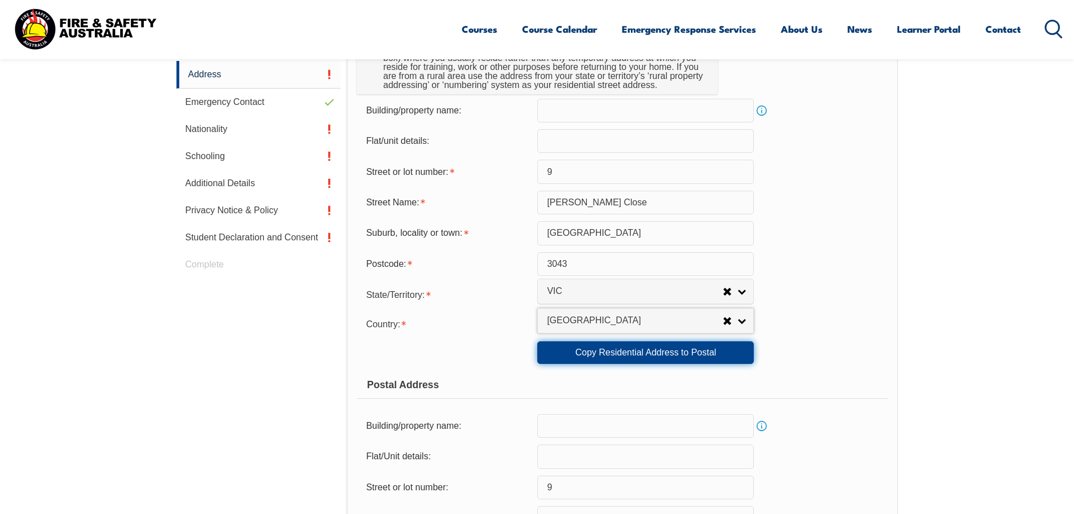
type input "3043"
select select "1101"
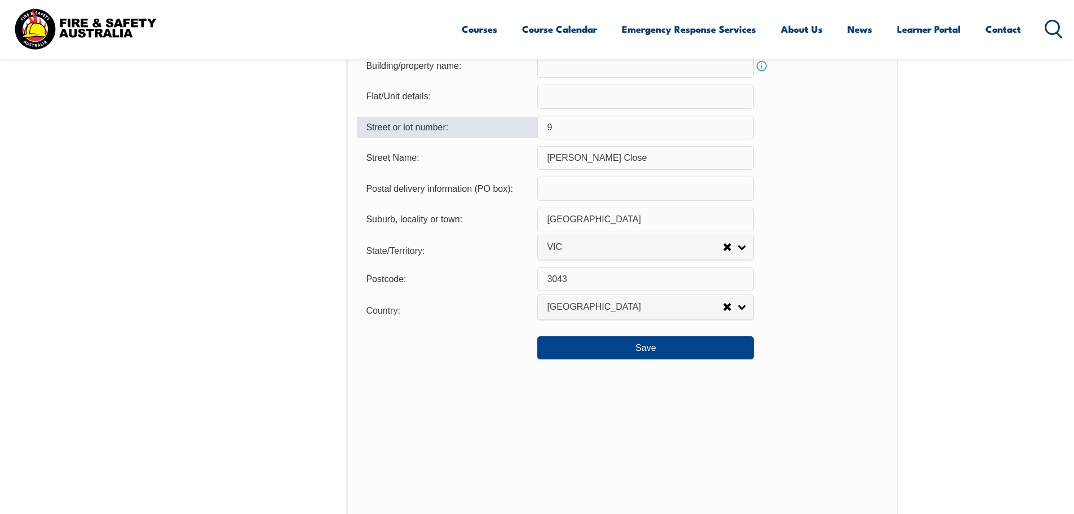
scroll to position [815, 0]
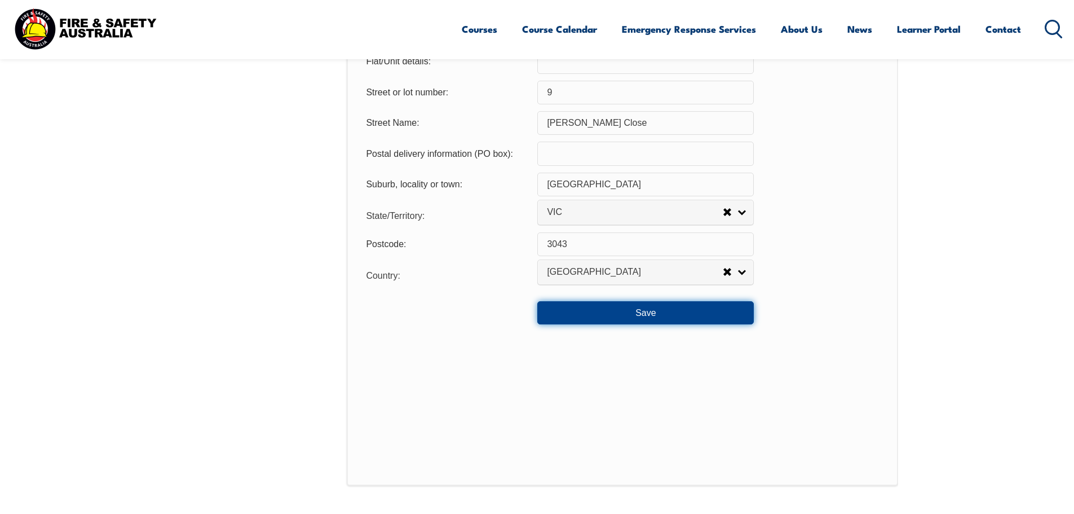
click at [631, 316] on button "Save" at bounding box center [645, 312] width 217 height 23
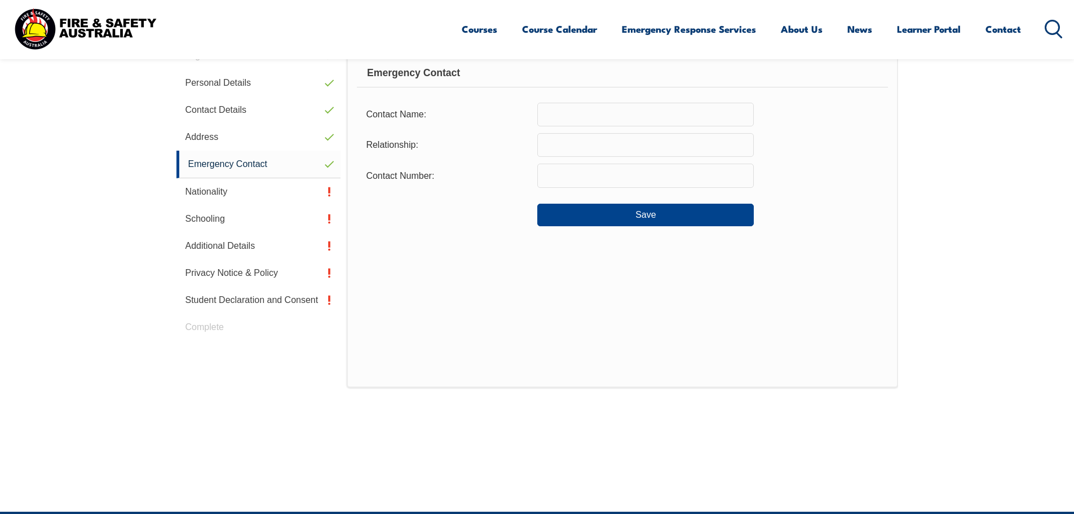
scroll to position [307, 0]
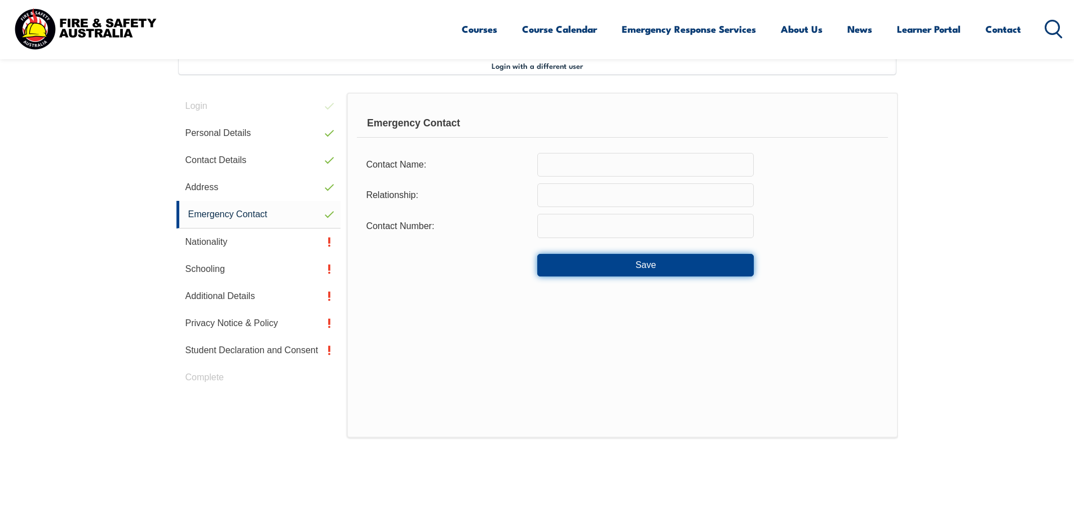
click at [608, 265] on button "Save" at bounding box center [645, 265] width 217 height 23
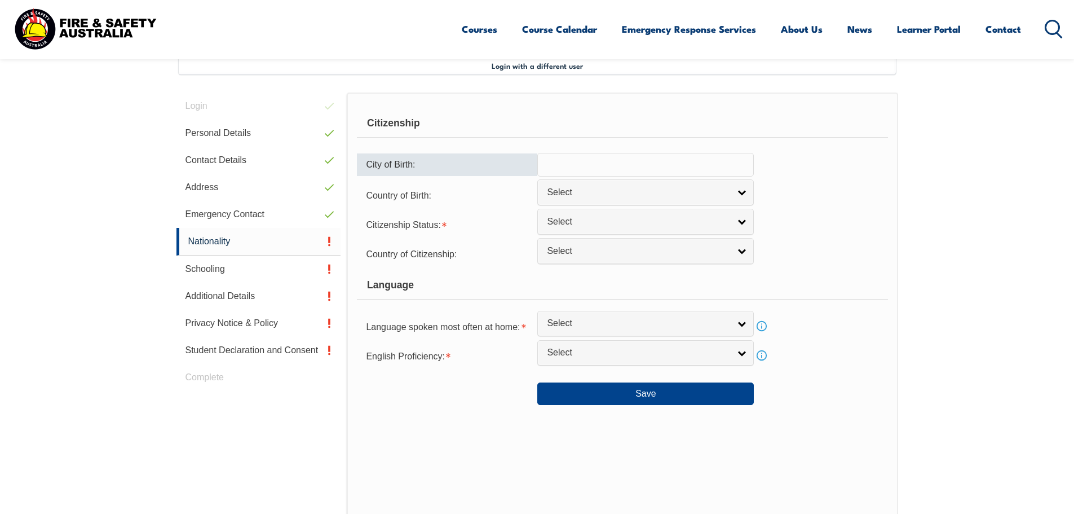
click at [577, 164] on input "text" at bounding box center [645, 165] width 217 height 24
drag, startPoint x: 600, startPoint y: 162, endPoint x: 505, endPoint y: 157, distance: 95.4
click at [505, 157] on div "City of Birth: Australia" at bounding box center [622, 165] width 531 height 24
type input "Melbourne"
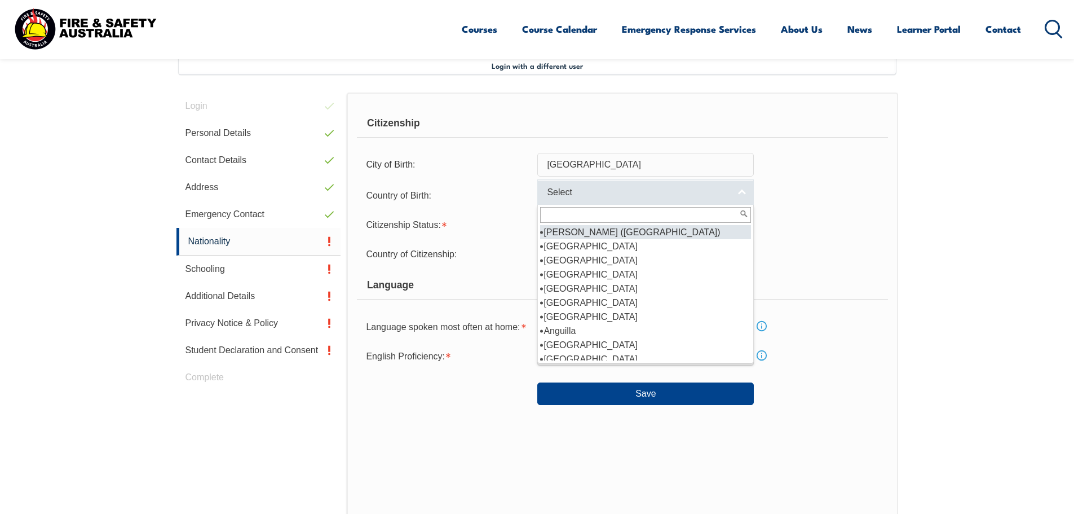
click at [560, 189] on span "Select" at bounding box center [638, 193] width 183 height 12
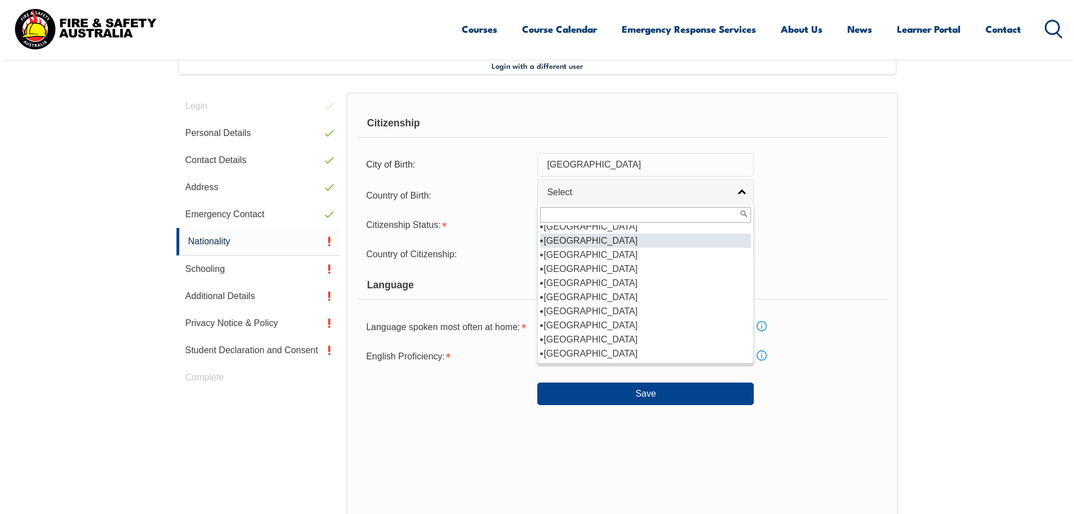
scroll to position [161, 0]
click at [567, 253] on li "Australia" at bounding box center [645, 255] width 211 height 14
select select "1101"
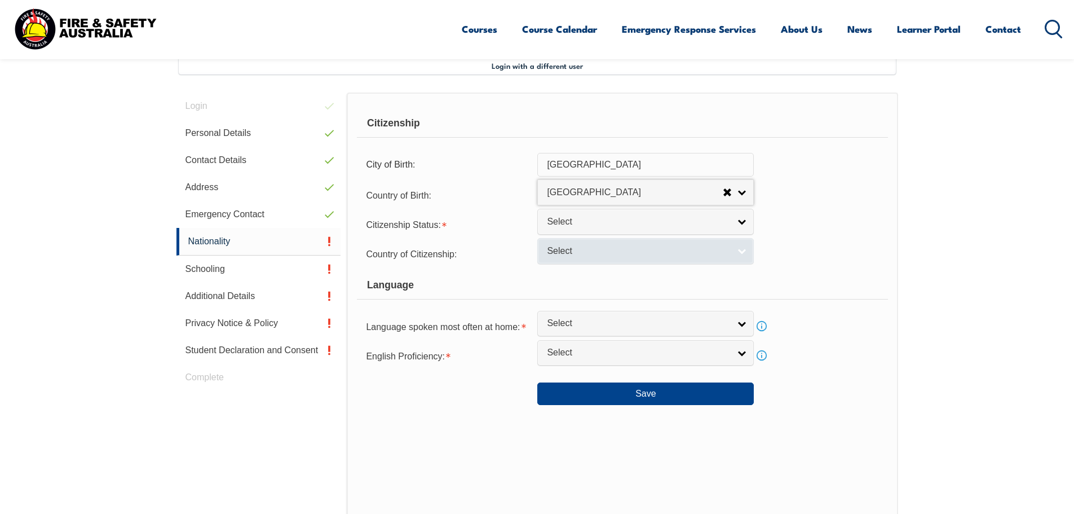
click at [584, 252] on span "Select" at bounding box center [638, 251] width 183 height 12
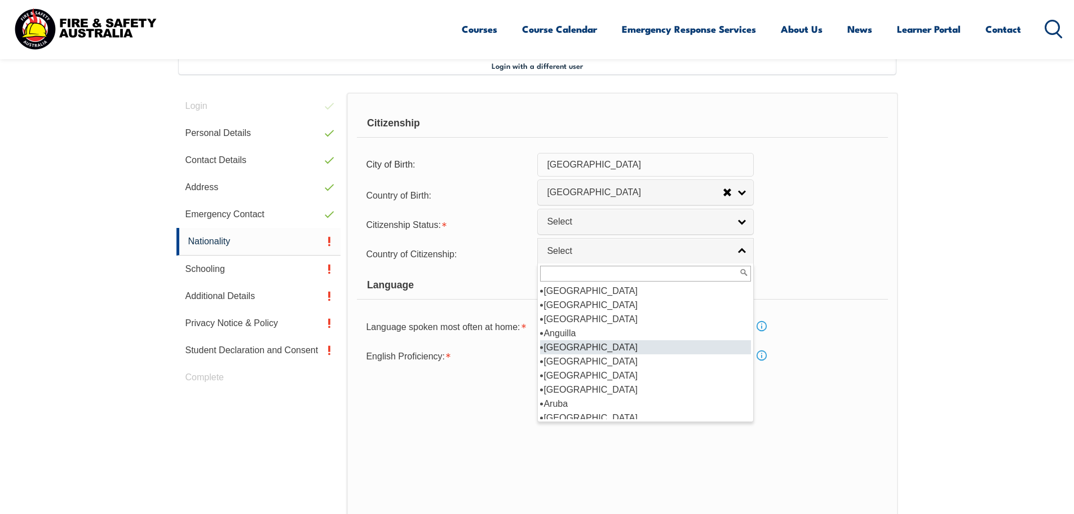
scroll to position [113, 0]
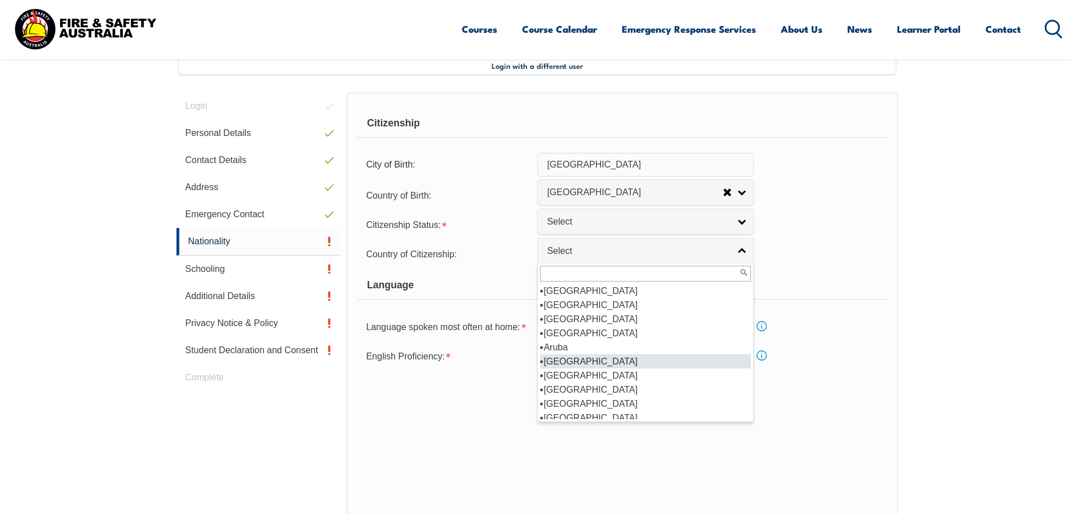
click at [572, 361] on li "Australia" at bounding box center [645, 361] width 211 height 14
select select "1101"
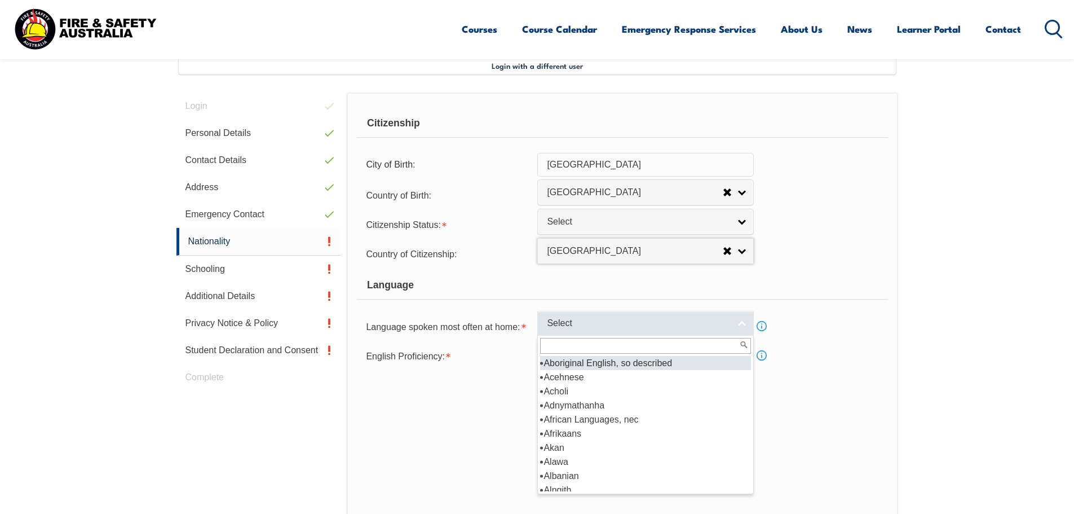
click at [575, 324] on span "Select" at bounding box center [638, 323] width 183 height 12
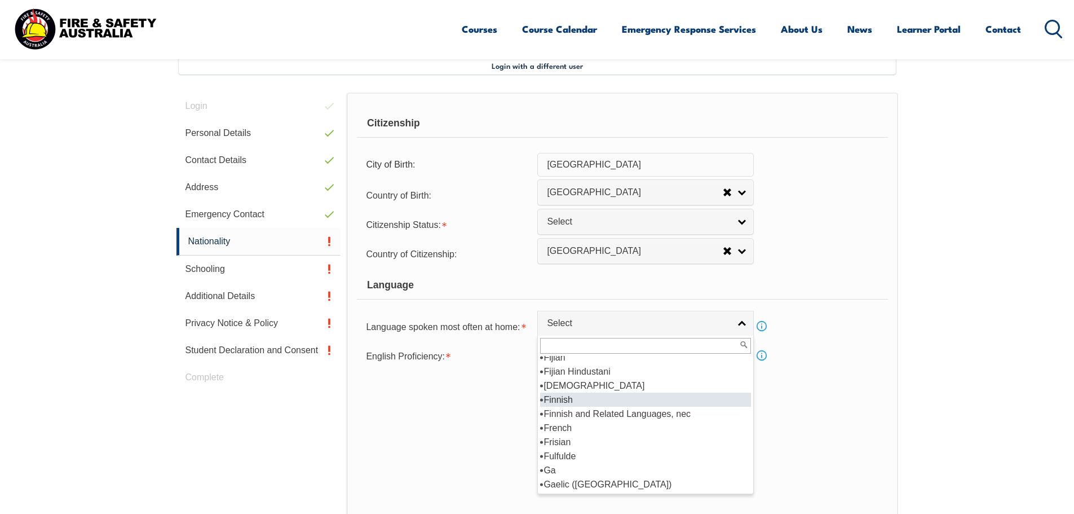
scroll to position [1353, 0]
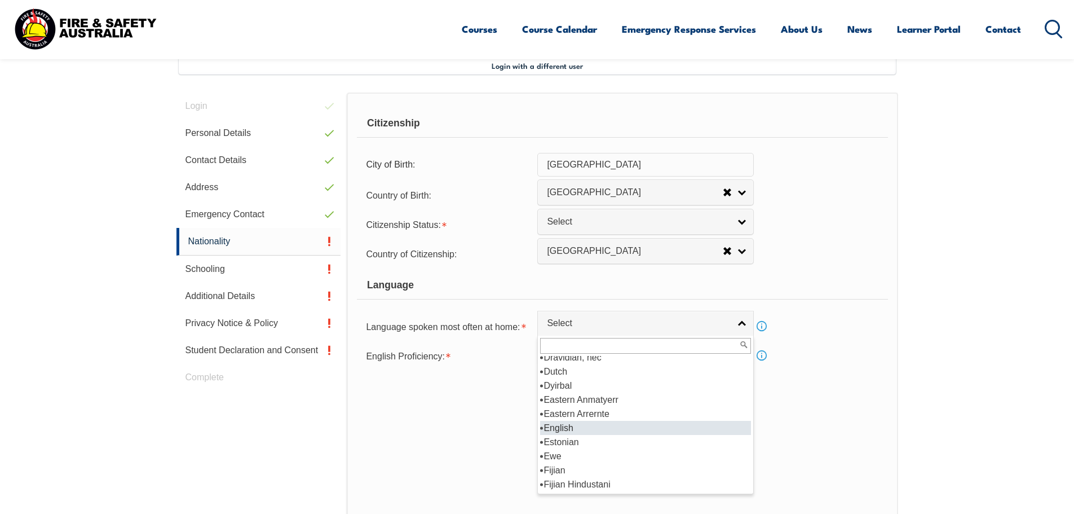
click at [580, 430] on li "English" at bounding box center [645, 428] width 211 height 14
select select "1201"
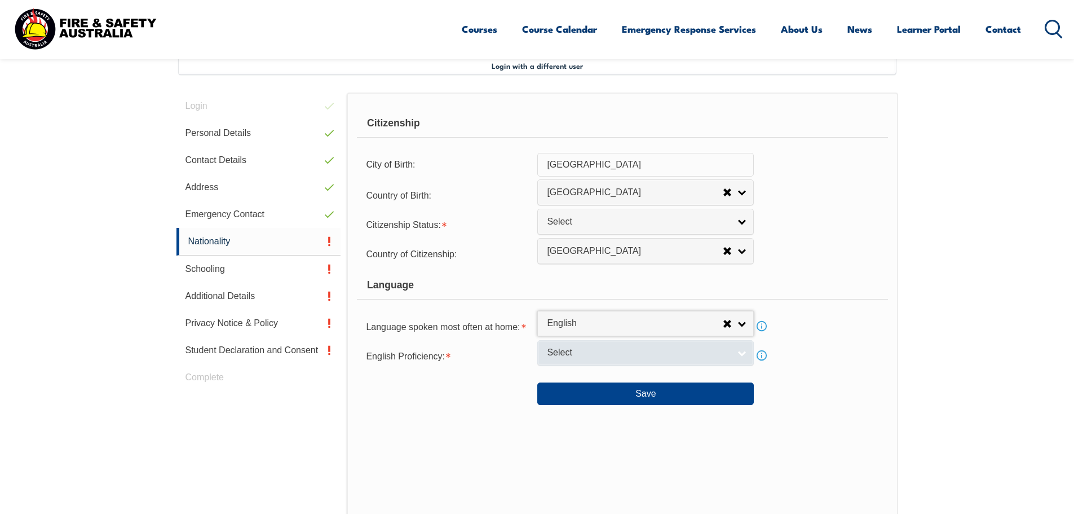
click at [597, 350] on span "Select" at bounding box center [638, 353] width 183 height 12
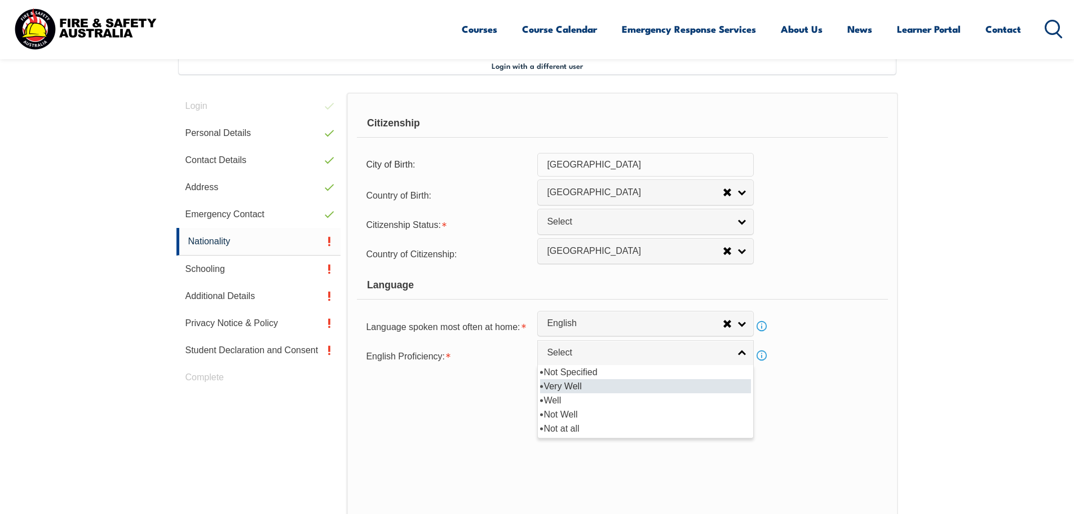
click at [570, 385] on li "Very Well" at bounding box center [645, 386] width 211 height 14
select select "1"
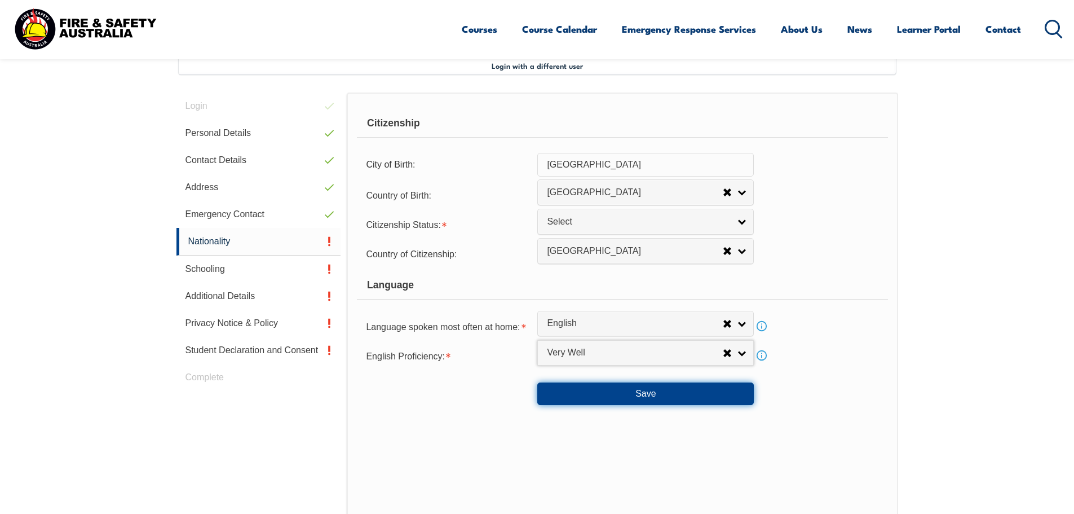
click at [648, 393] on button "Save" at bounding box center [645, 393] width 217 height 23
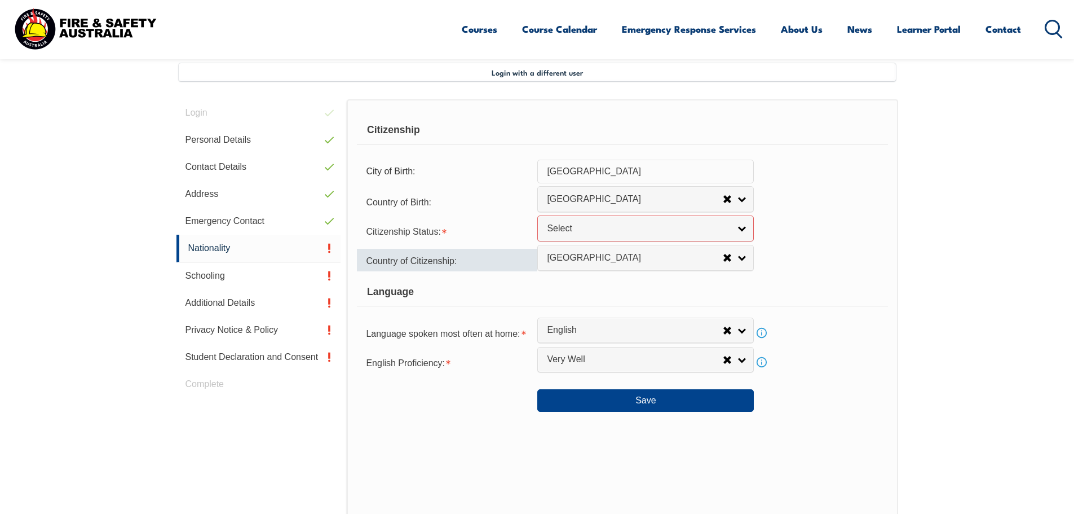
scroll to position [289, 0]
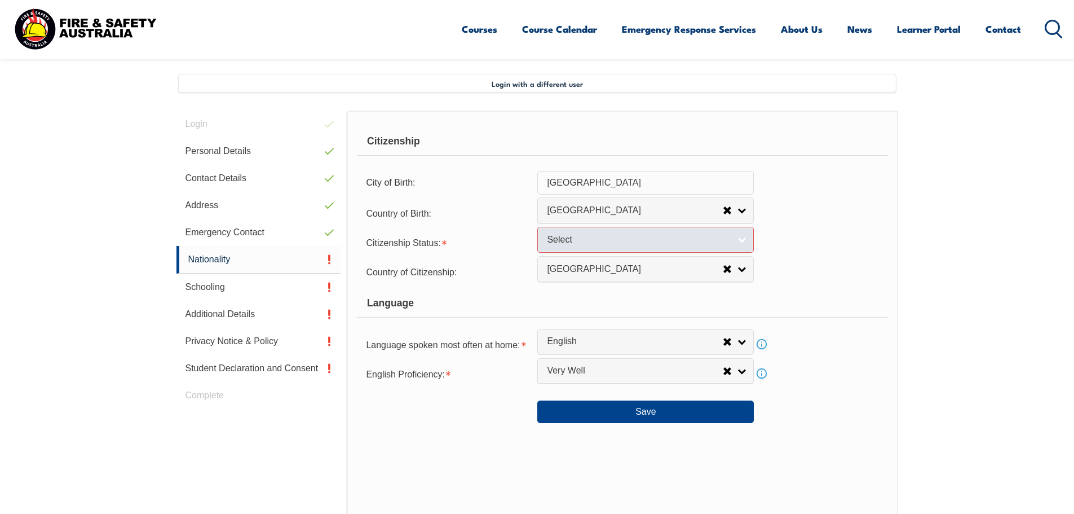
click at [559, 239] on span "Select" at bounding box center [638, 240] width 183 height 12
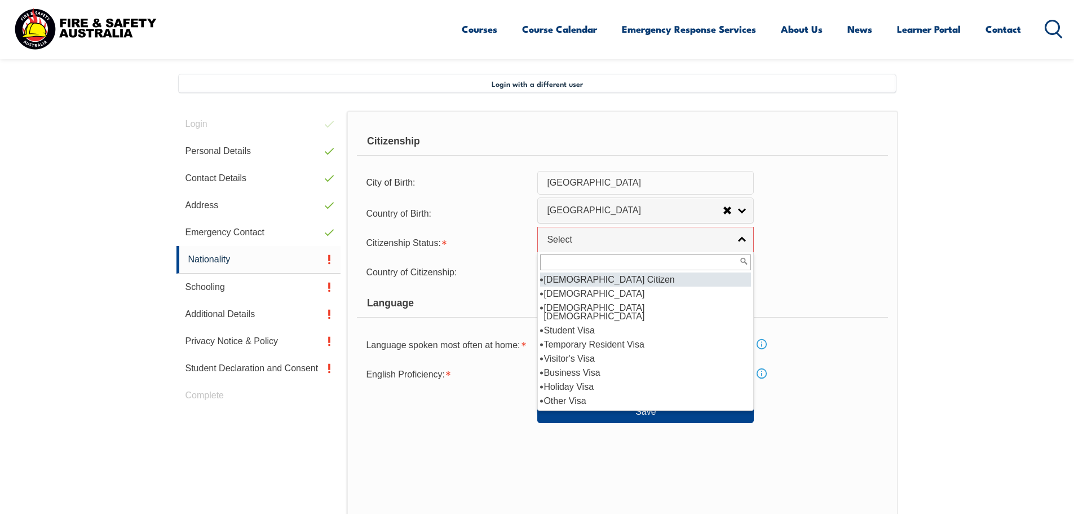
click at [579, 279] on li "Australian Citizen" at bounding box center [645, 279] width 211 height 14
select select "1"
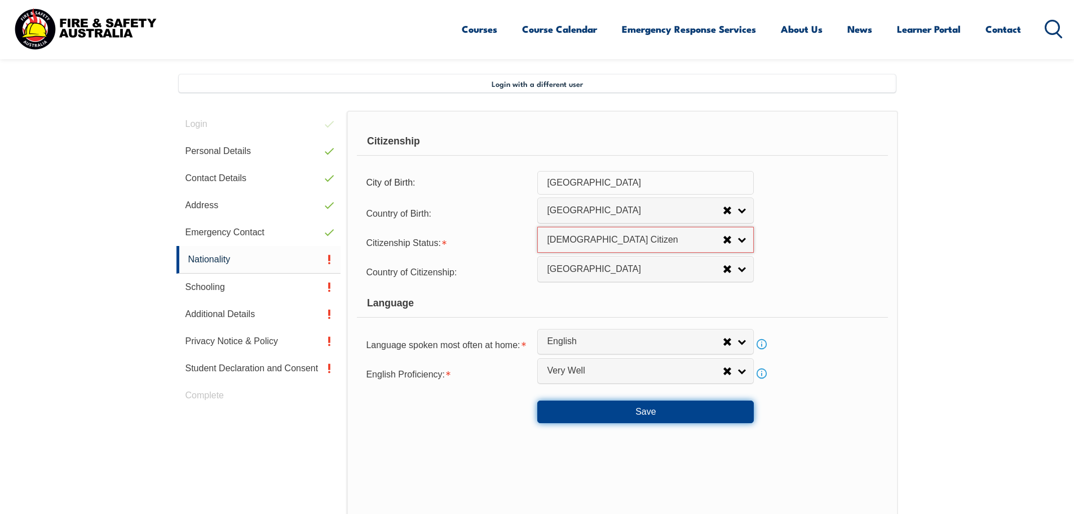
click at [643, 413] on button "Save" at bounding box center [645, 411] width 217 height 23
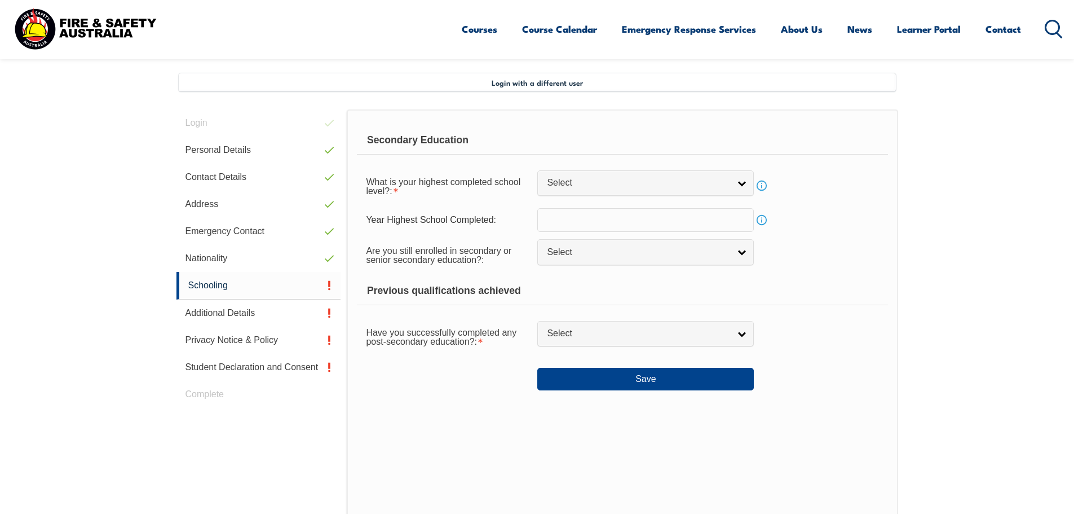
scroll to position [307, 0]
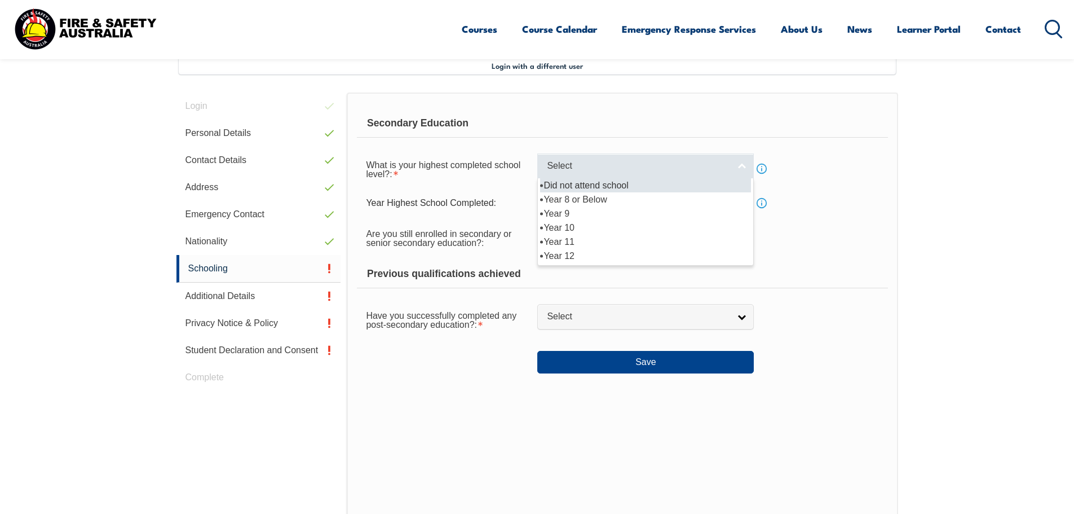
click at [571, 171] on span "Select" at bounding box center [638, 166] width 183 height 12
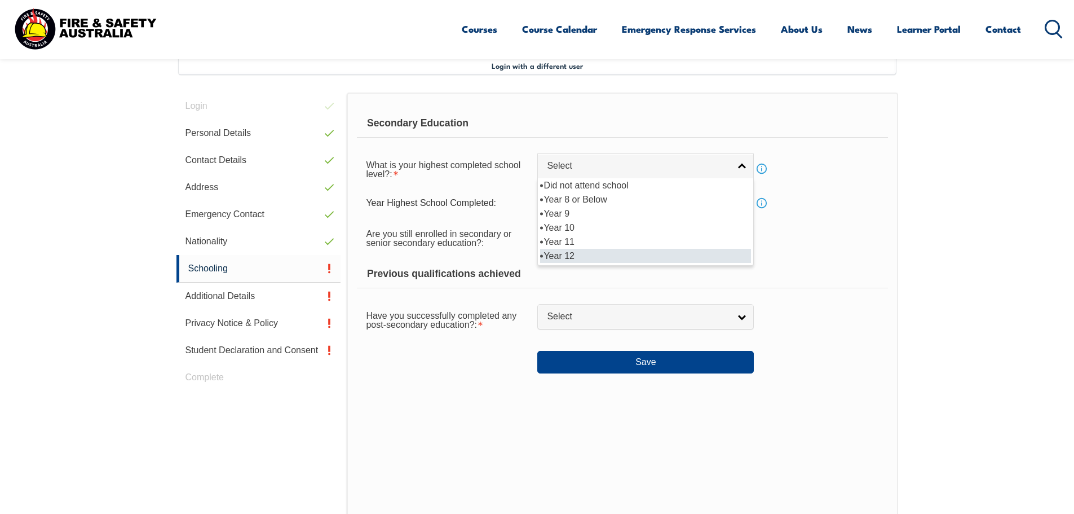
click at [568, 259] on li "Year 12" at bounding box center [645, 256] width 211 height 14
select select "12"
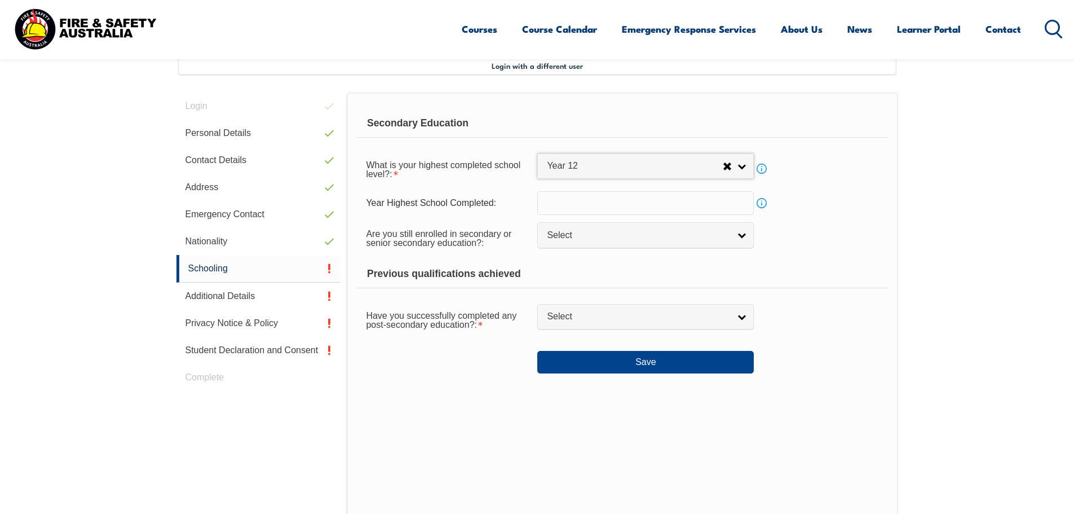
click at [580, 205] on input "text" at bounding box center [645, 203] width 217 height 24
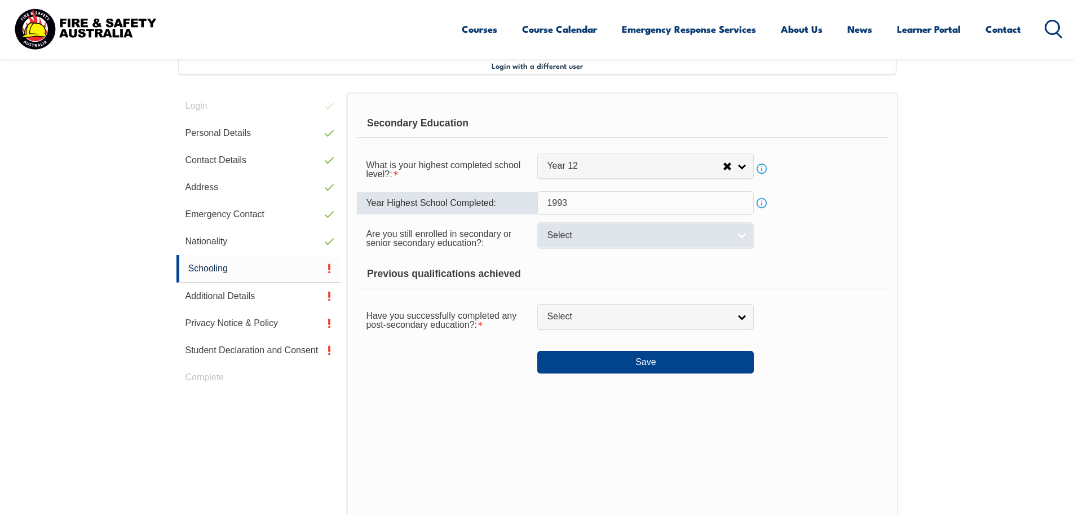
type input "1993"
click at [567, 233] on span "Select" at bounding box center [638, 235] width 183 height 12
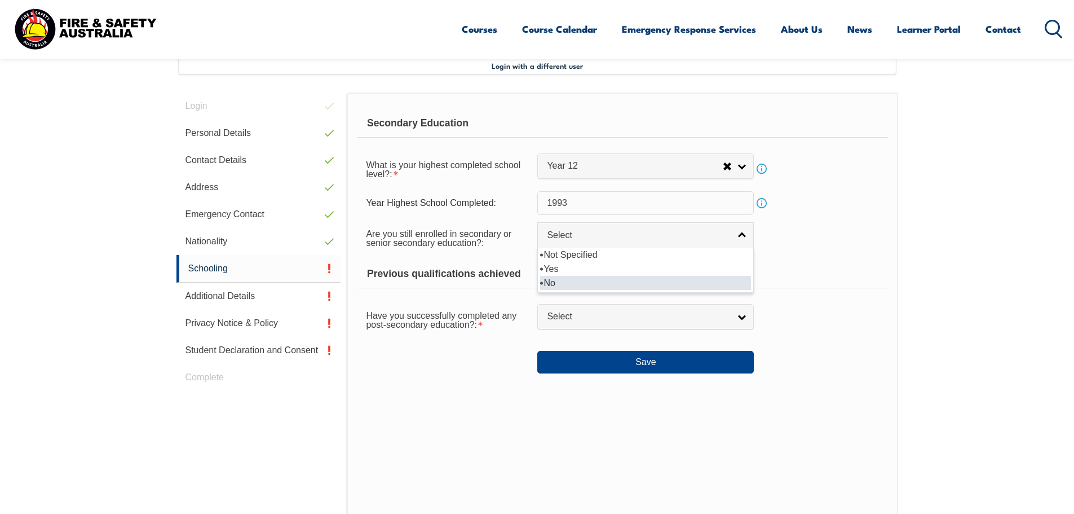
click at [556, 279] on li "No" at bounding box center [645, 283] width 211 height 14
select select "false"
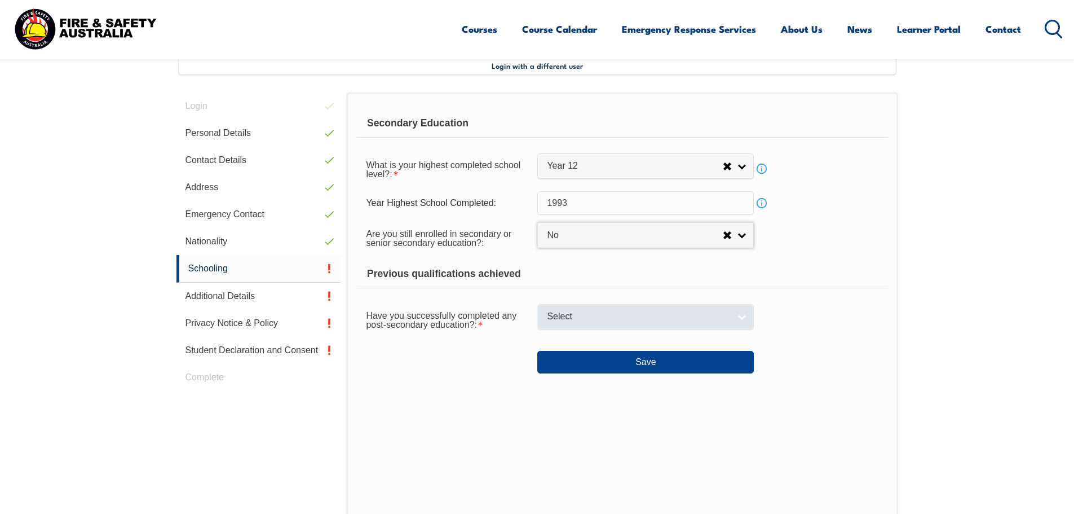
click at [571, 319] on span "Select" at bounding box center [638, 317] width 183 height 12
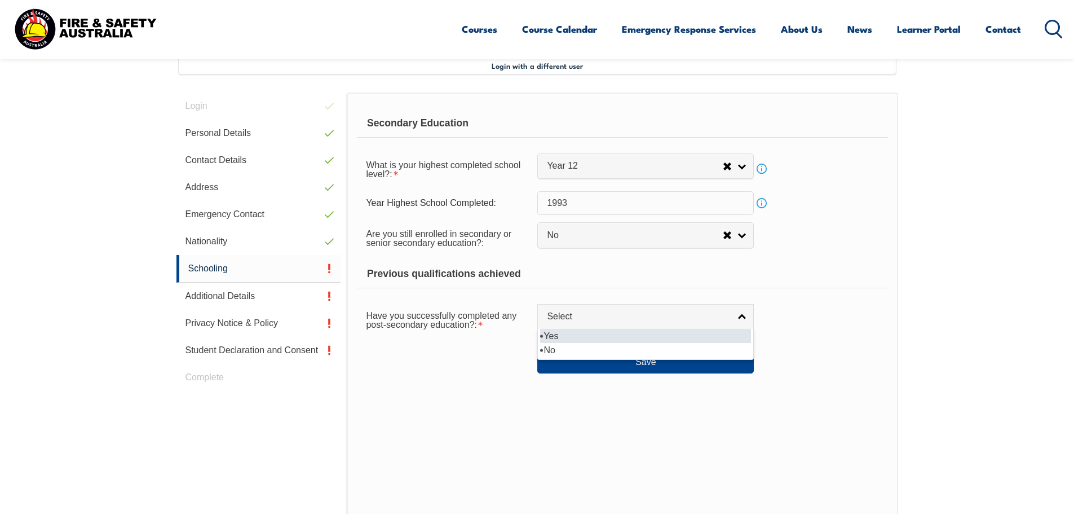
click at [547, 338] on li "Yes" at bounding box center [645, 336] width 211 height 14
select select "true"
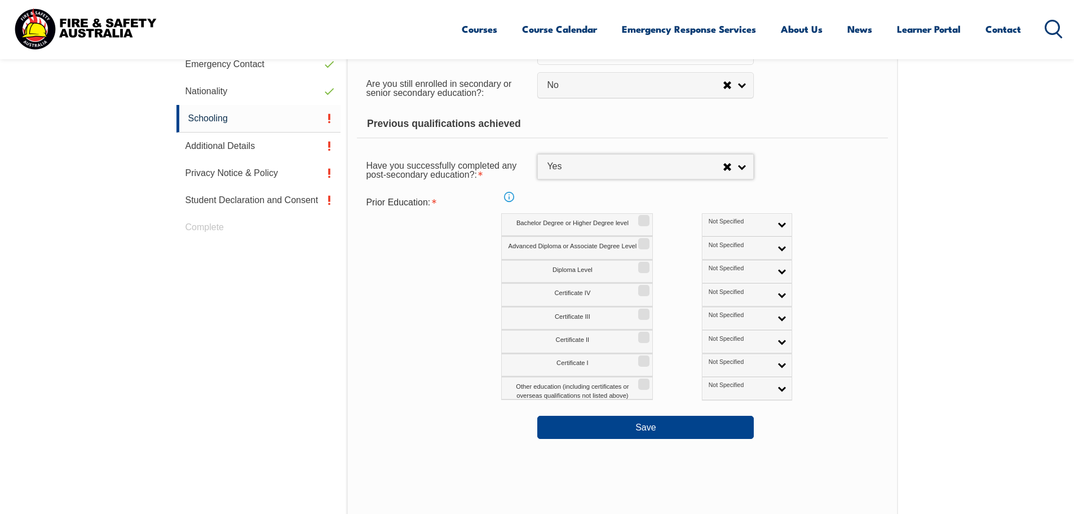
scroll to position [476, 0]
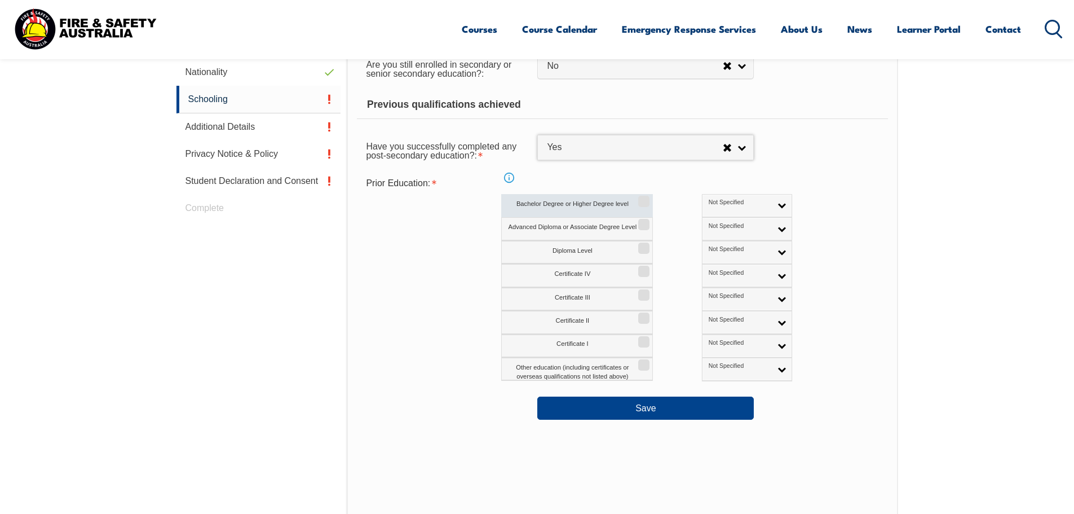
click at [644, 198] on input "Bachelor Degree or Higher Degree level" at bounding box center [642, 197] width 7 height 1
checkbox input "true"
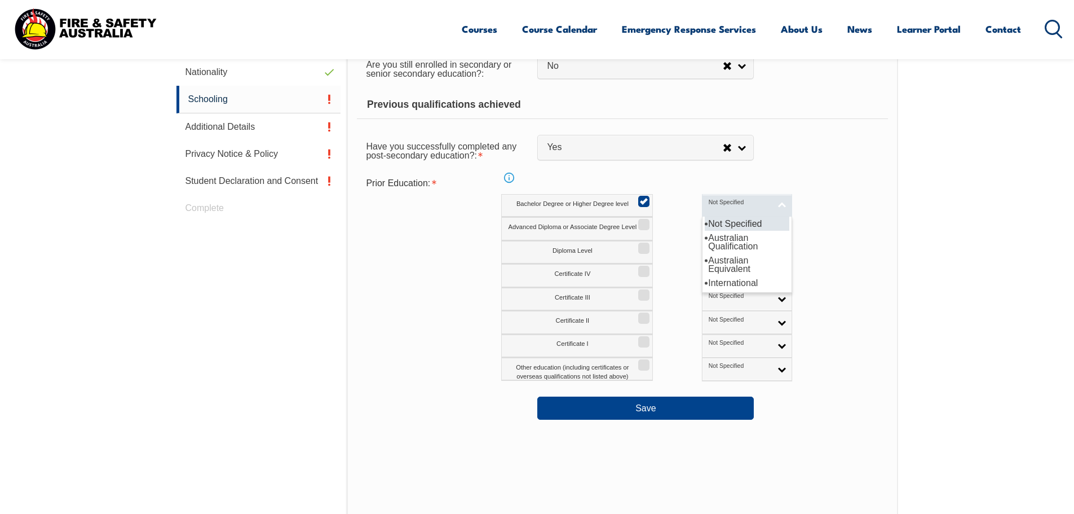
click at [734, 206] on link "Not Specified" at bounding box center [747, 205] width 90 height 23
click at [705, 240] on li "Australian Qualification" at bounding box center [747, 242] width 85 height 23
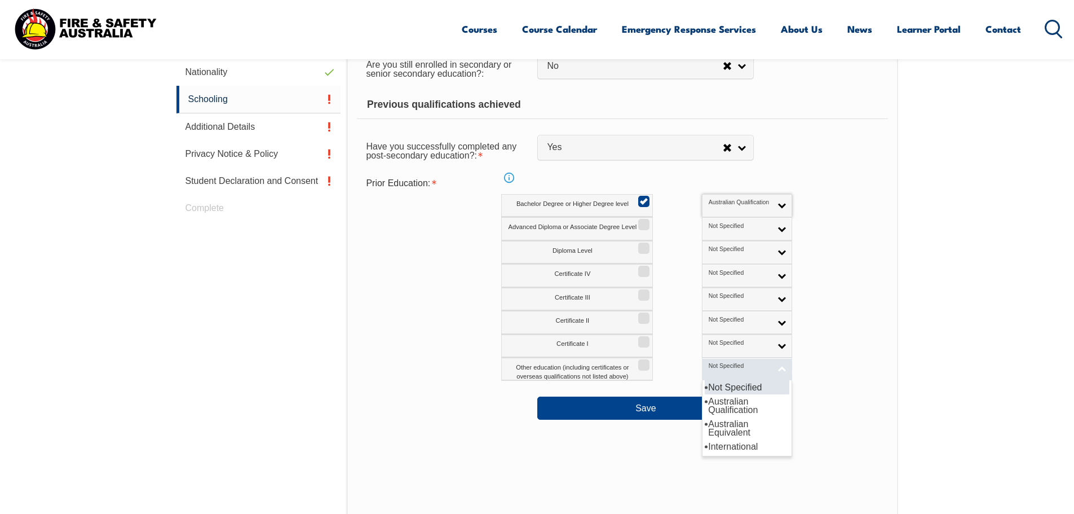
click at [734, 369] on link "Not Specified" at bounding box center [747, 368] width 90 height 23
click at [834, 359] on div "Other education (including certificates or overseas qualifications not listed a…" at bounding box center [671, 368] width 340 height 23
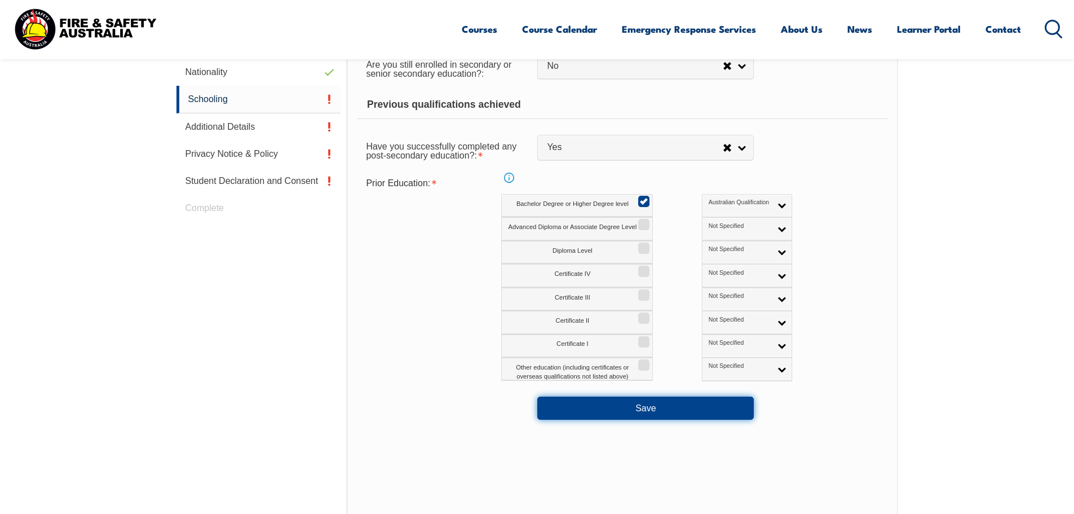
click at [646, 409] on button "Save" at bounding box center [645, 407] width 217 height 23
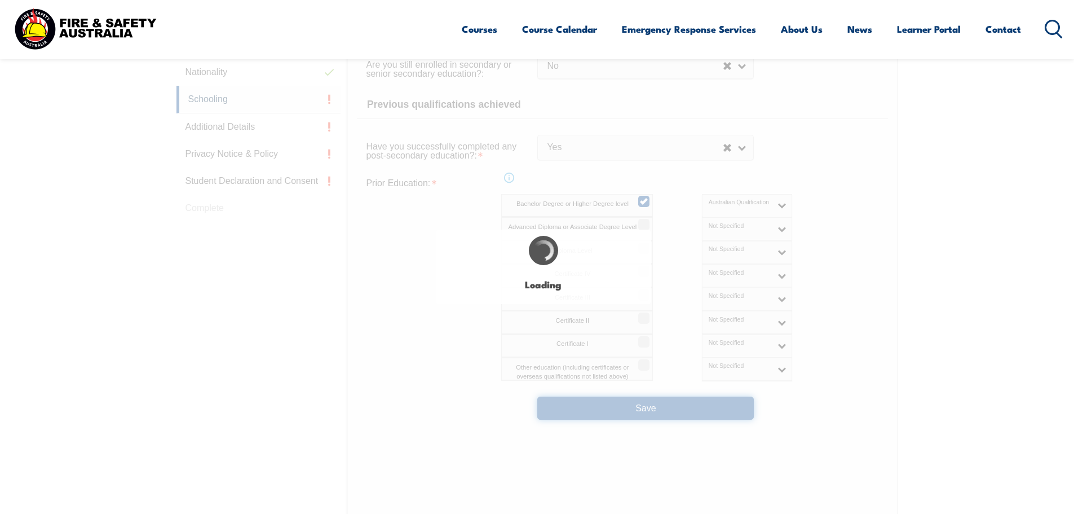
select select
select select "false"
select select "true"
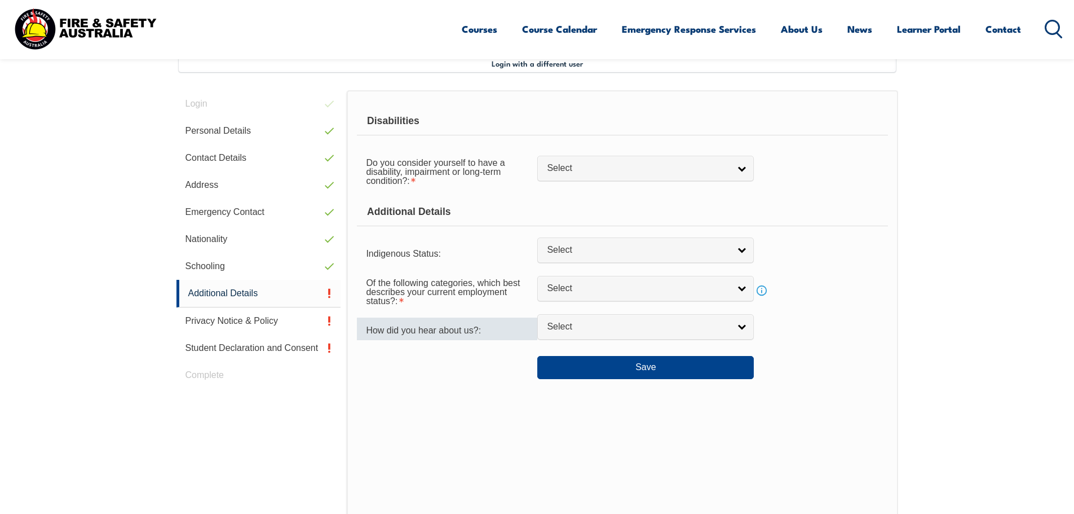
scroll to position [307, 0]
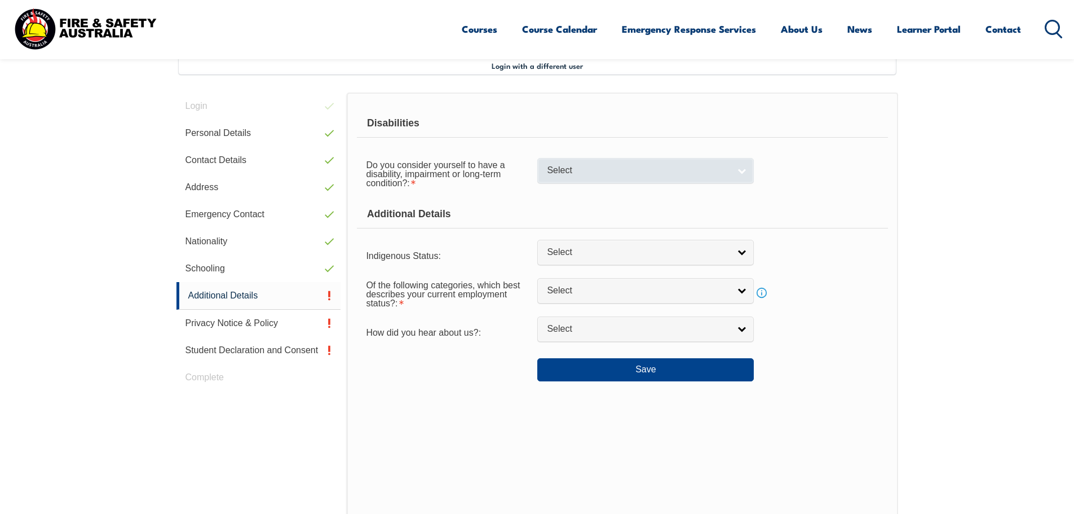
click at [578, 170] on span "Select" at bounding box center [638, 171] width 183 height 12
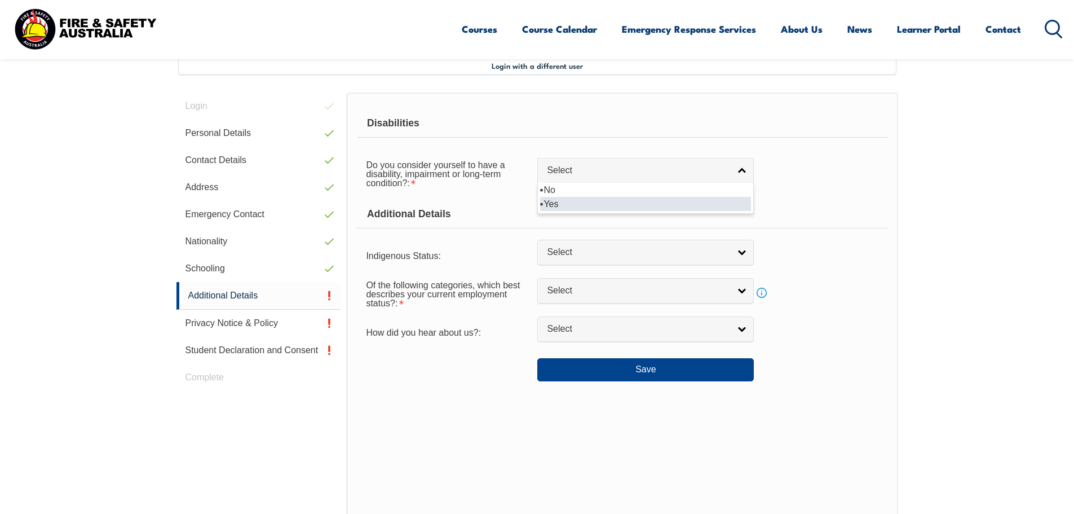
click at [556, 201] on li "Yes" at bounding box center [645, 204] width 211 height 14
select select "true"
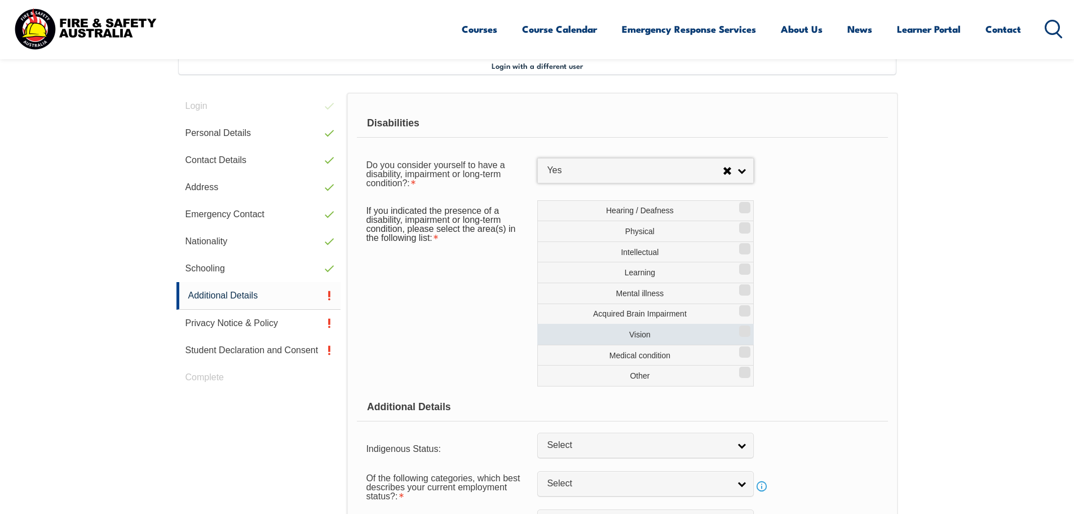
click at [741, 328] on input "Vision" at bounding box center [743, 326] width 7 height 1
checkbox input "true"
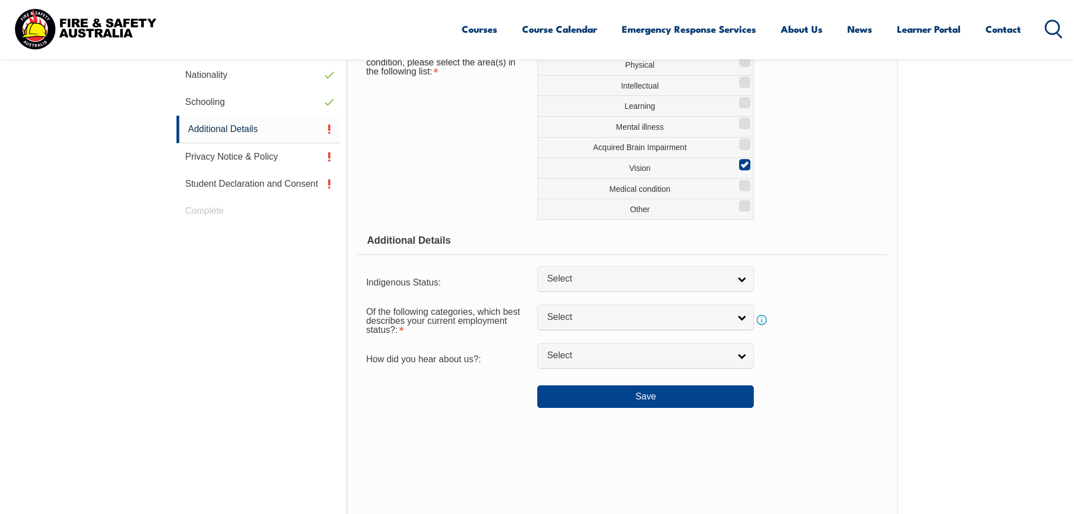
scroll to position [476, 0]
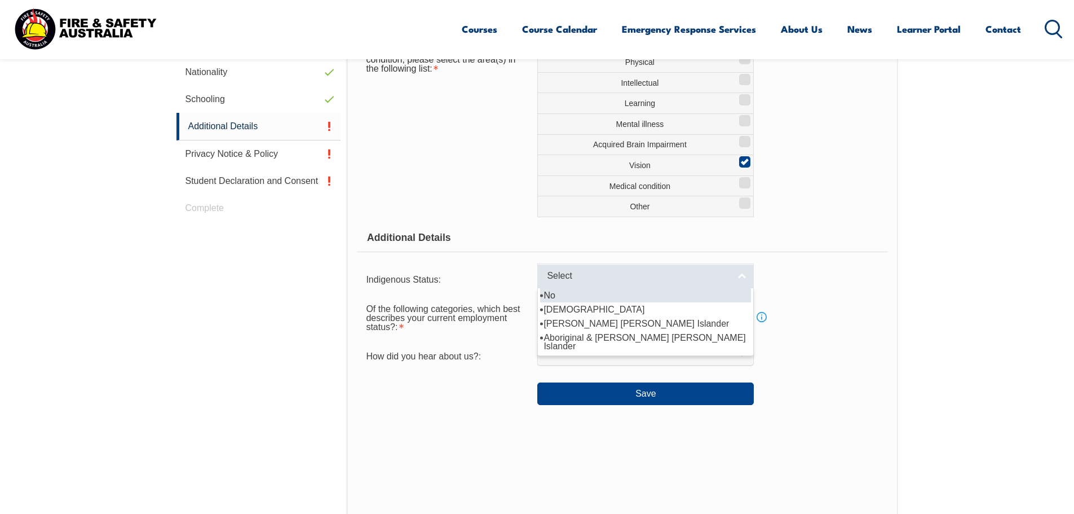
click at [744, 275] on link "Select" at bounding box center [645, 275] width 217 height 25
click at [551, 294] on li "No" at bounding box center [645, 295] width 211 height 14
select select "4"
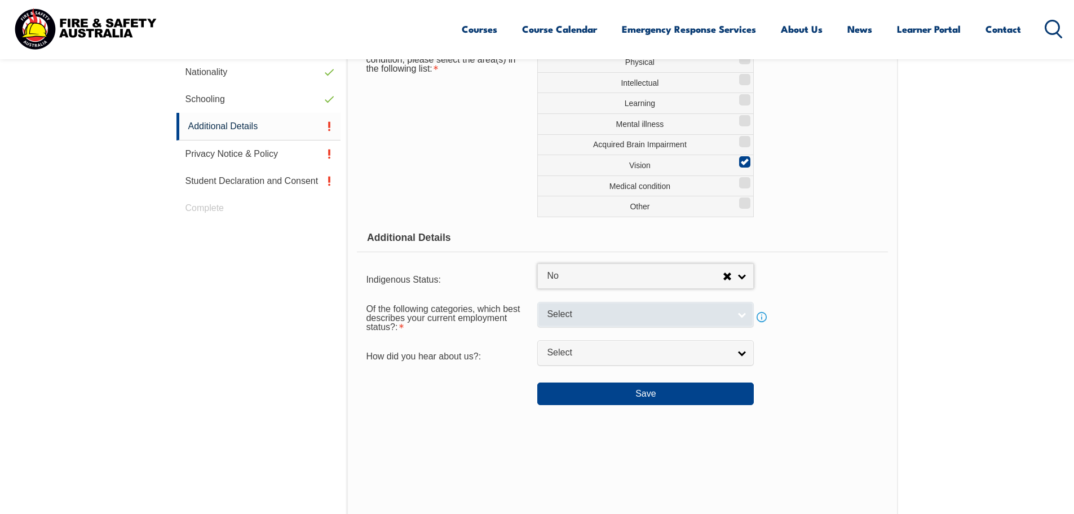
click at [579, 316] on span "Select" at bounding box center [638, 314] width 183 height 12
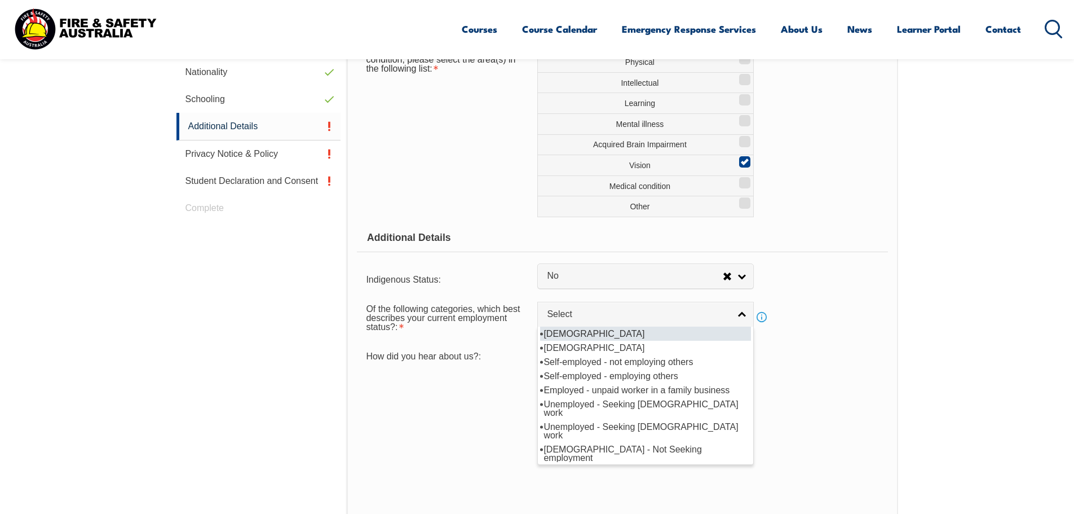
click at [556, 333] on li "Full-time employee" at bounding box center [645, 333] width 211 height 14
select select "1"
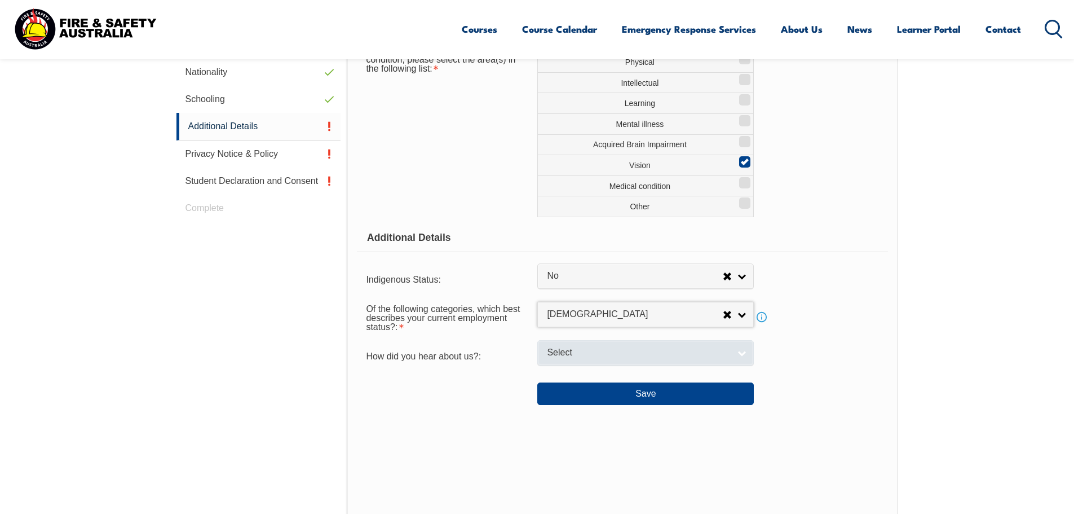
click at [563, 351] on span "Select" at bounding box center [638, 353] width 183 height 12
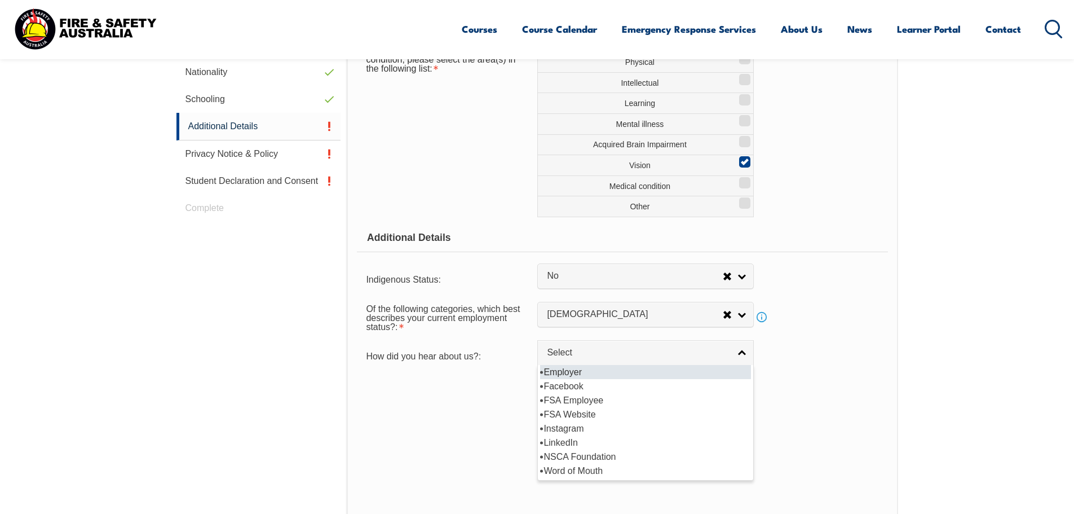
click at [564, 372] on li "Employer" at bounding box center [645, 372] width 211 height 14
select select "8019"
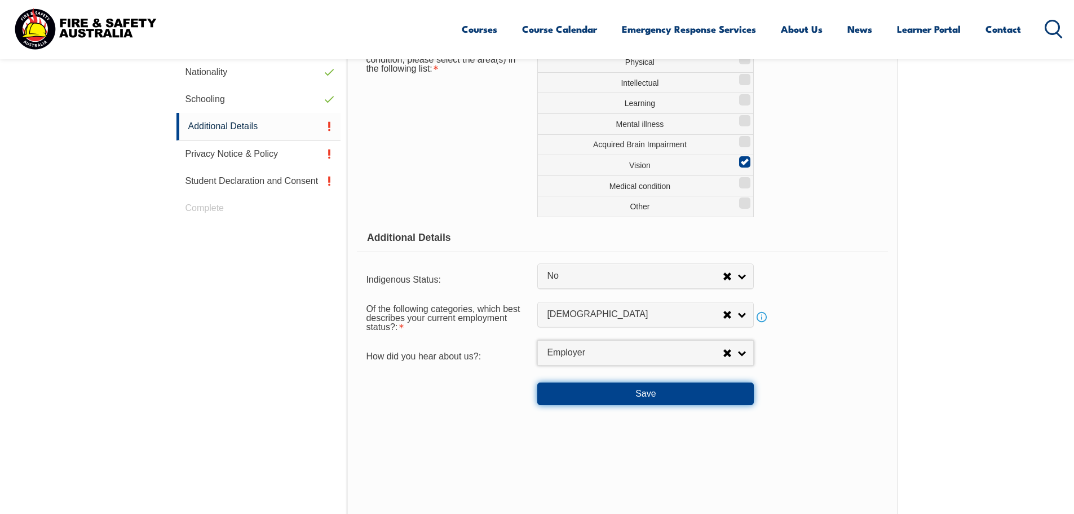
click at [658, 394] on button "Save" at bounding box center [645, 393] width 217 height 23
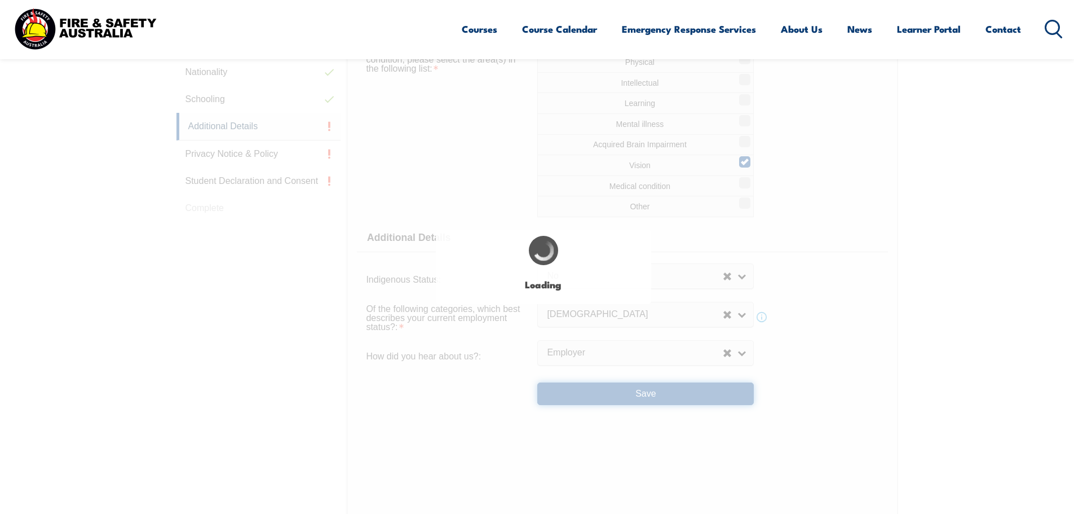
select select "true"
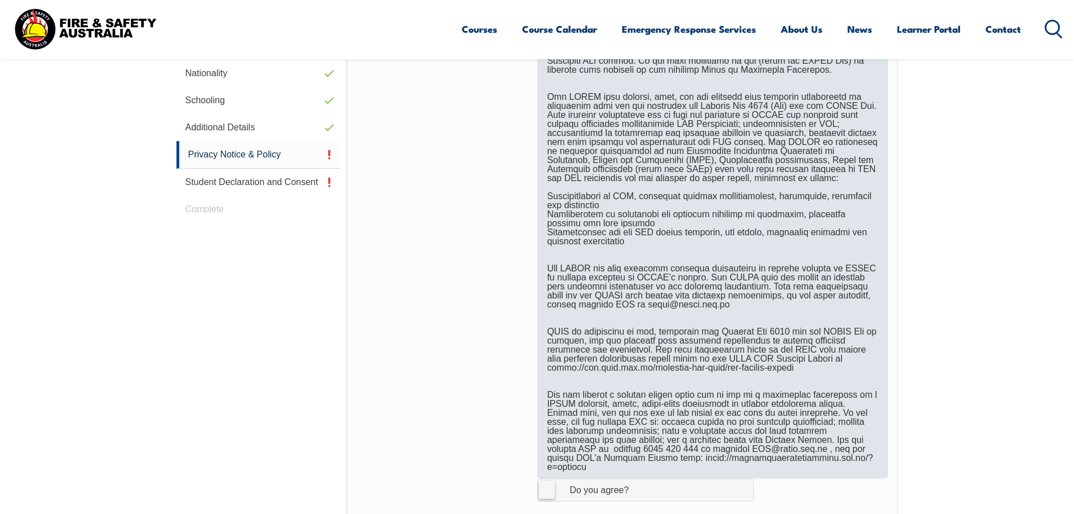
scroll to position [533, 0]
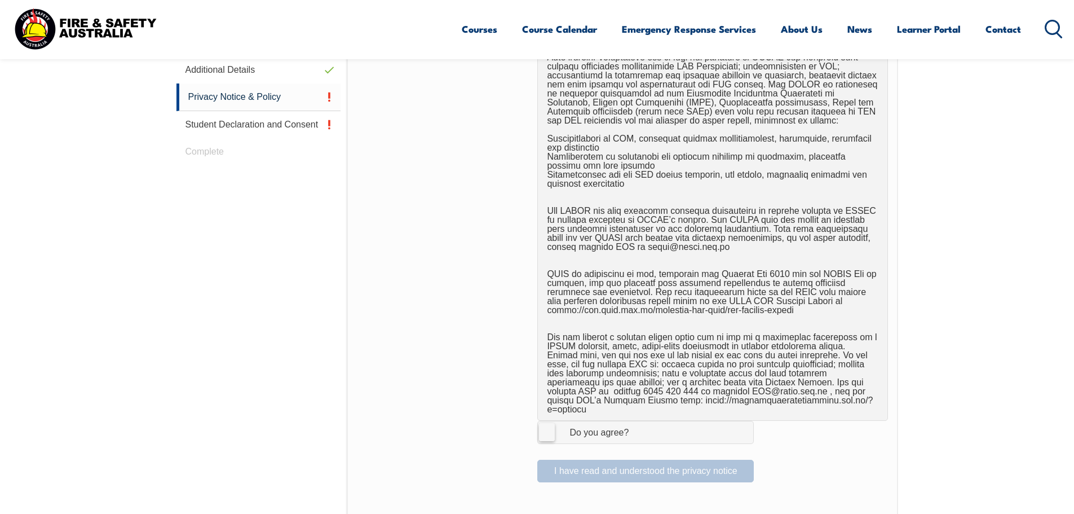
click at [546, 425] on label "I Agree Do you agree?" at bounding box center [645, 432] width 217 height 23
click at [638, 425] on input "I Agree Do you agree?" at bounding box center [647, 431] width 19 height 21
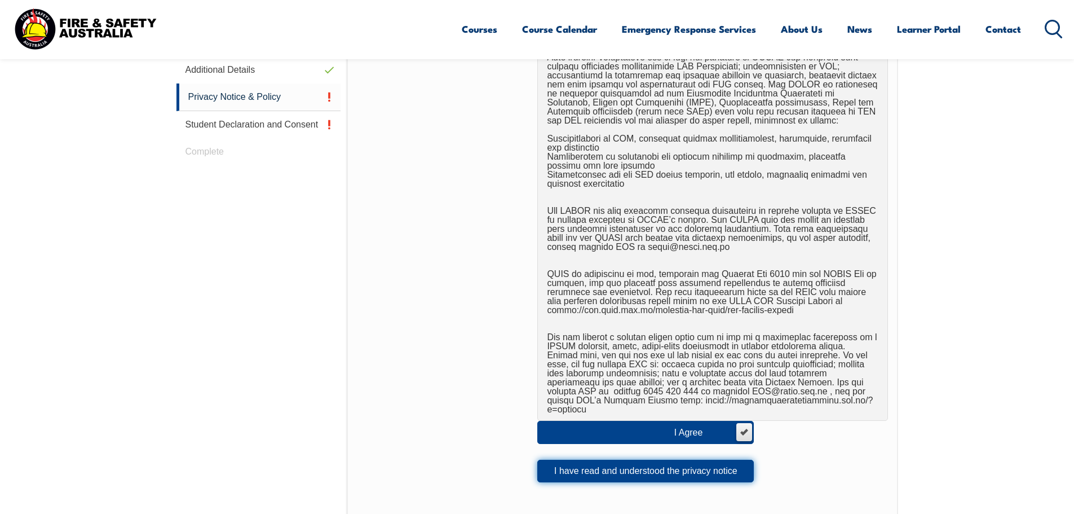
click at [631, 462] on button "I have read and understood the privacy notice" at bounding box center [645, 471] width 217 height 23
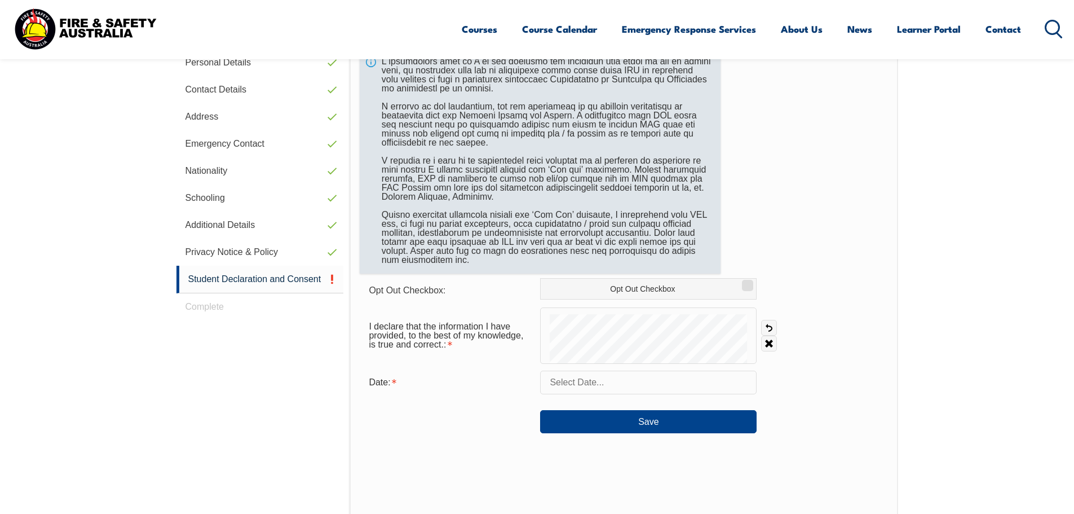
scroll to position [307, 0]
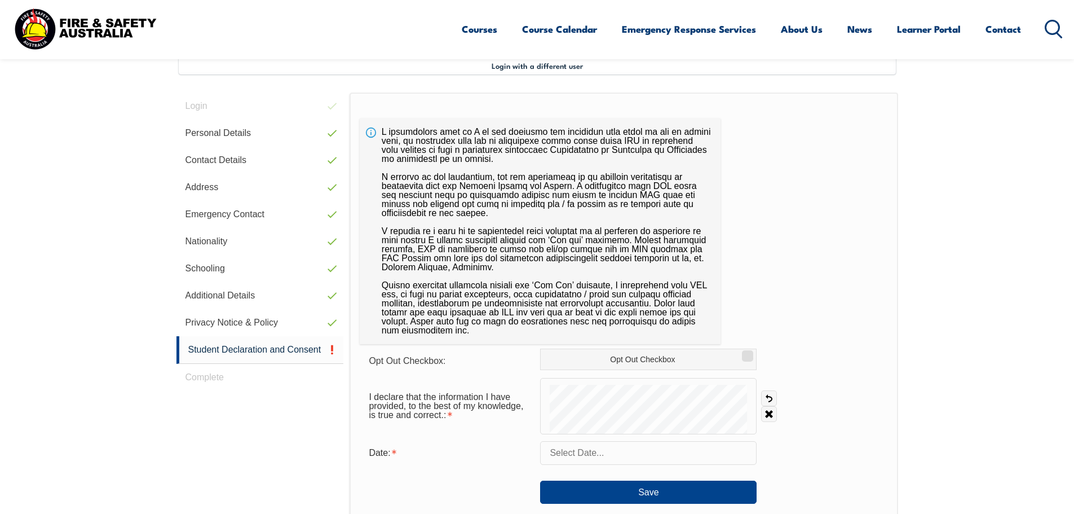
drag, startPoint x: 751, startPoint y: 359, endPoint x: 831, endPoint y: 296, distance: 101.6
click at [749, 352] on input "Opt Out Checkbox" at bounding box center [746, 351] width 7 height 1
checkbox input "true"
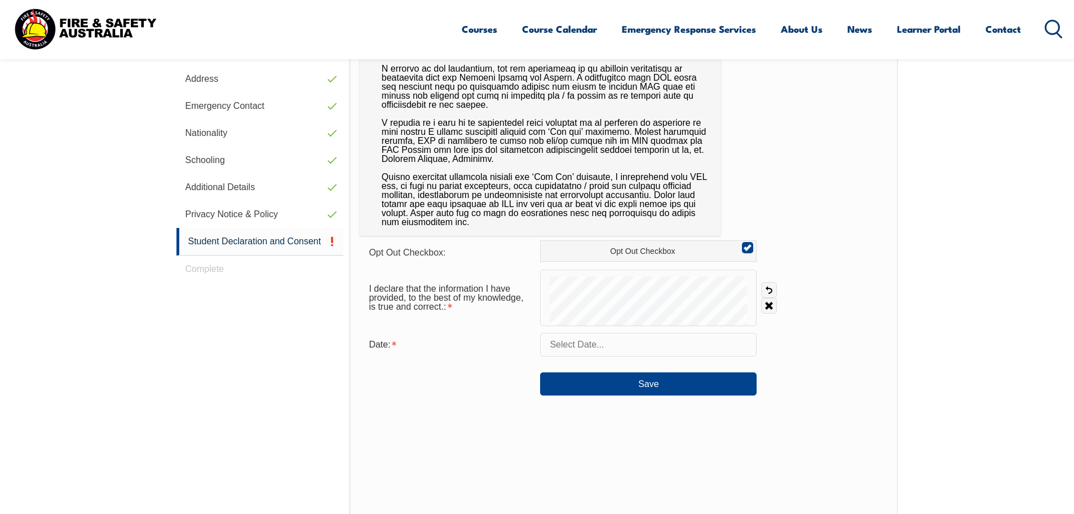
scroll to position [420, 0]
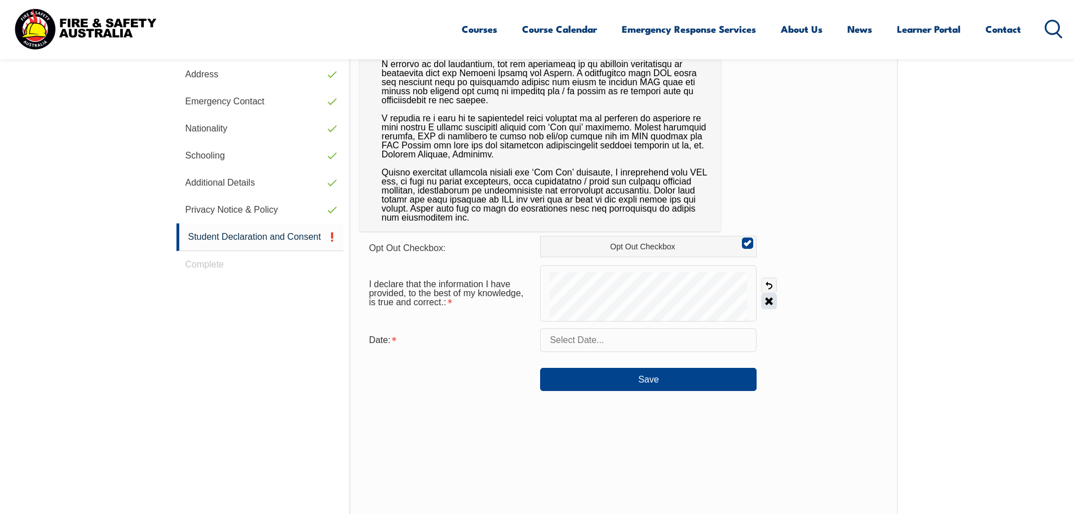
click at [770, 299] on link "Clear" at bounding box center [769, 301] width 16 height 16
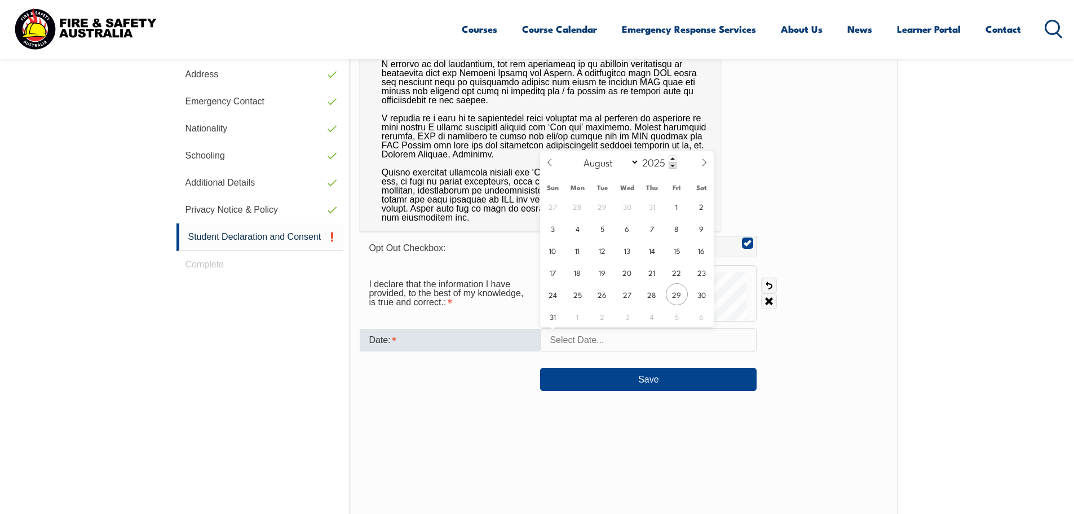
click at [577, 338] on input "text" at bounding box center [648, 340] width 217 height 24
click at [675, 292] on span "29" at bounding box center [677, 294] width 22 height 22
type input "August 29, 2025"
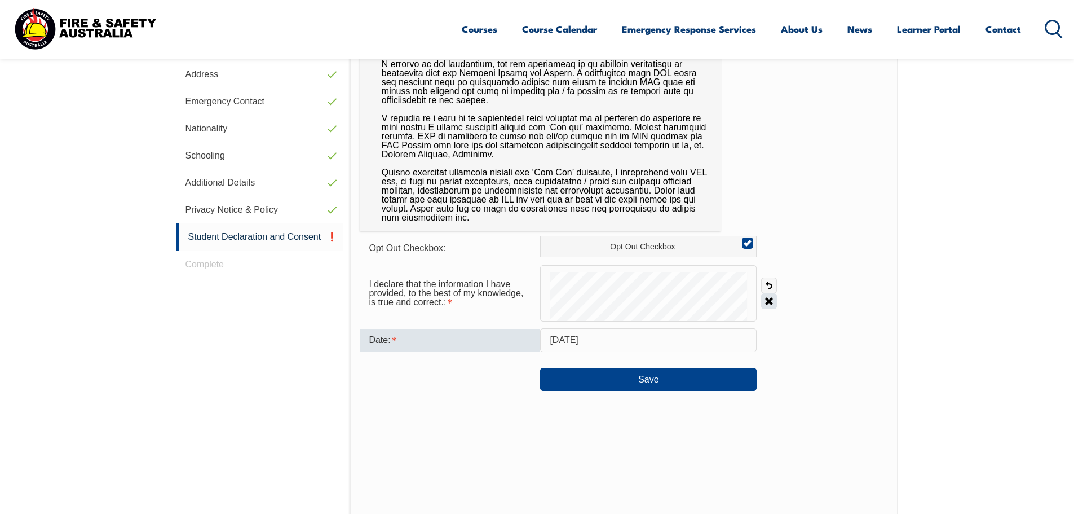
click at [770, 300] on link "Clear" at bounding box center [769, 301] width 16 height 16
click at [768, 299] on link "Clear" at bounding box center [769, 301] width 16 height 16
click at [770, 301] on link "Clear" at bounding box center [769, 301] width 16 height 16
click at [769, 295] on link "Clear" at bounding box center [769, 301] width 16 height 16
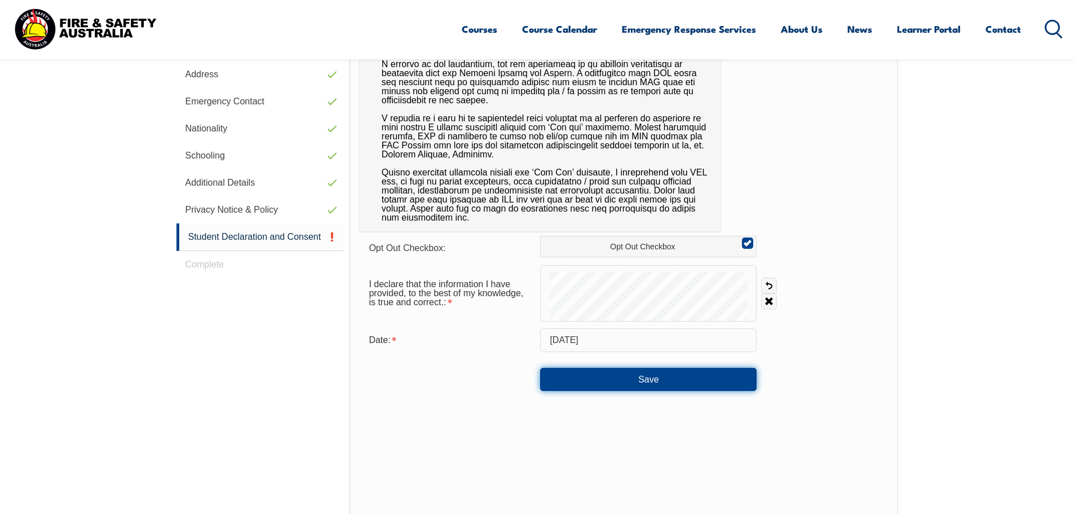
click at [646, 384] on button "Save" at bounding box center [648, 379] width 217 height 23
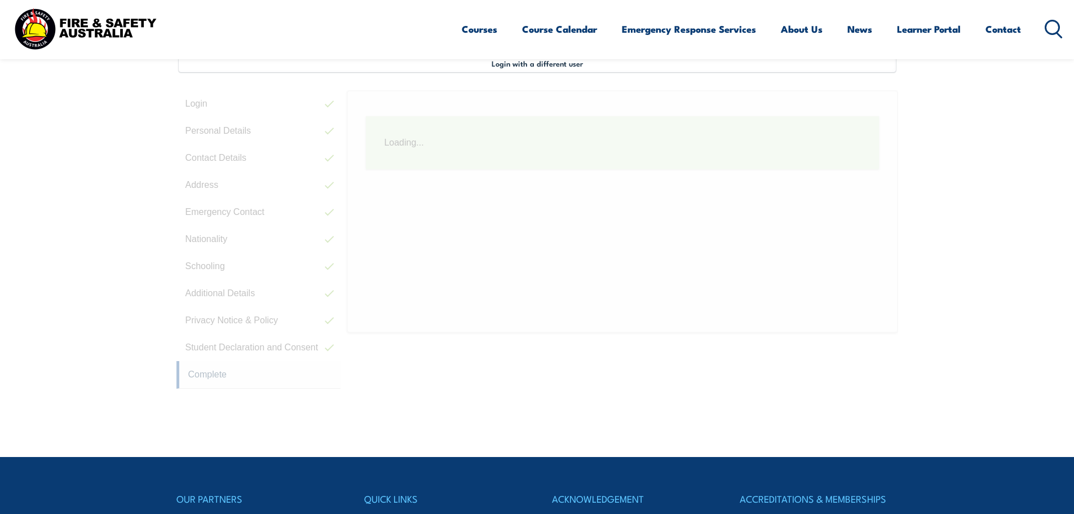
scroll to position [307, 0]
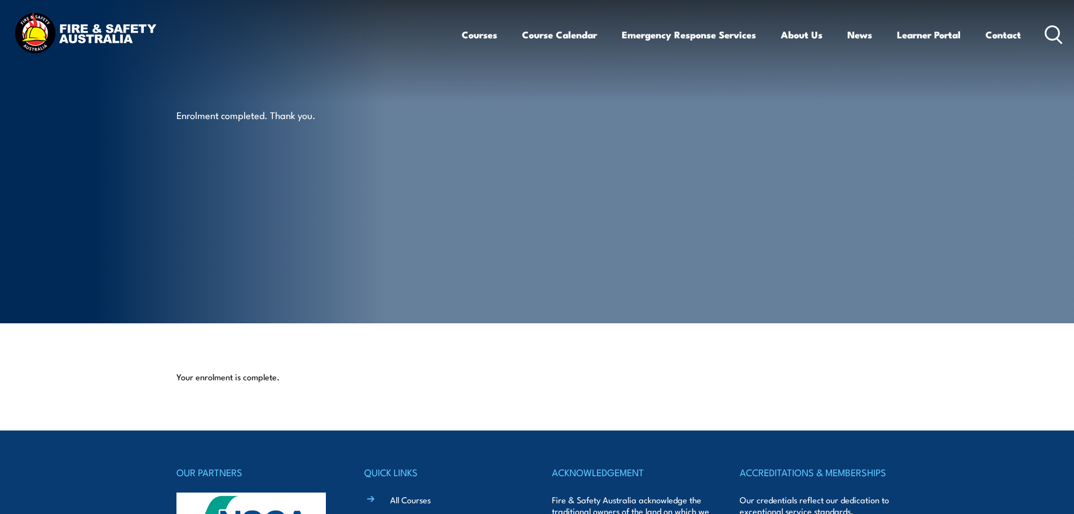
click at [101, 35] on img at bounding box center [85, 34] width 148 height 48
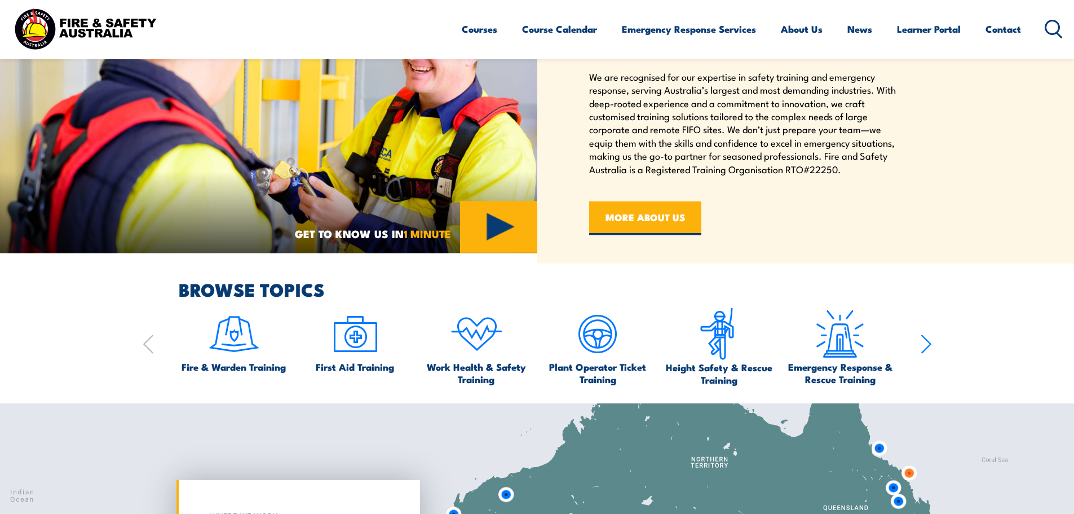
scroll to position [169, 0]
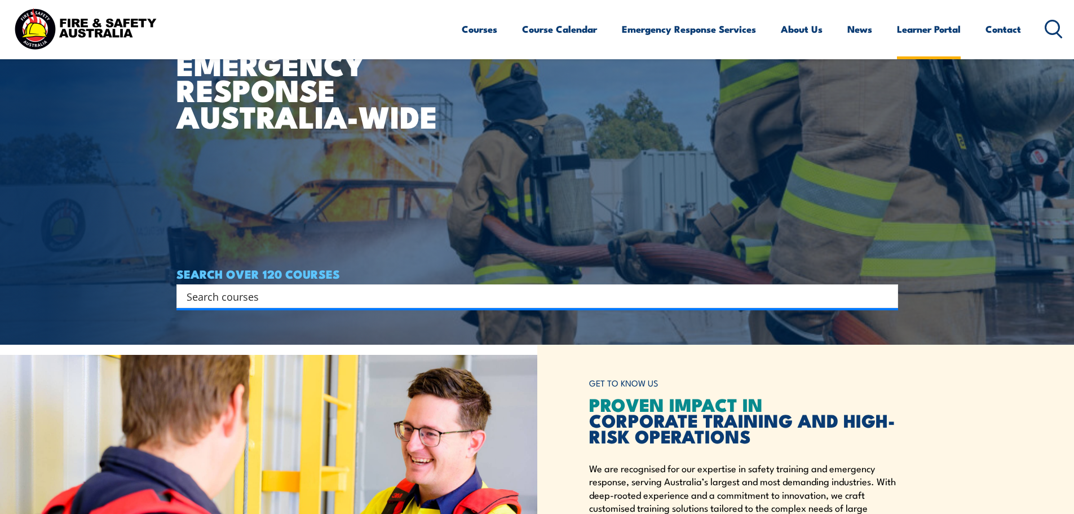
click at [921, 27] on link "Learner Portal" at bounding box center [929, 29] width 64 height 30
